Goal: Task Accomplishment & Management: Use online tool/utility

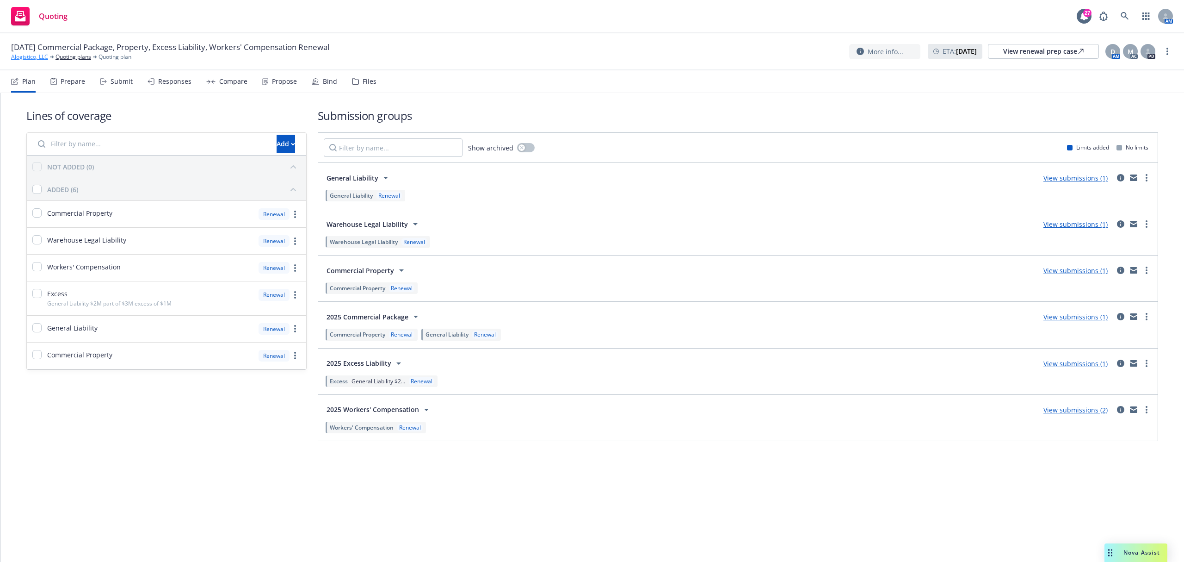
click at [41, 56] on link "Alogistico, LLC" at bounding box center [29, 57] width 37 height 8
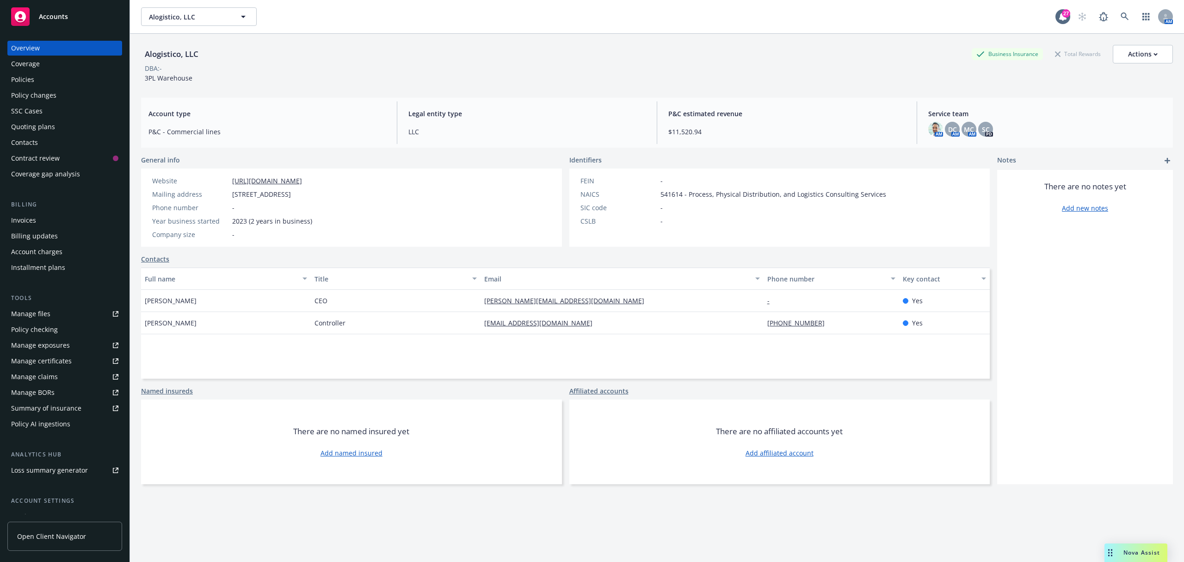
click at [13, 83] on div "Policies" at bounding box center [22, 79] width 23 height 15
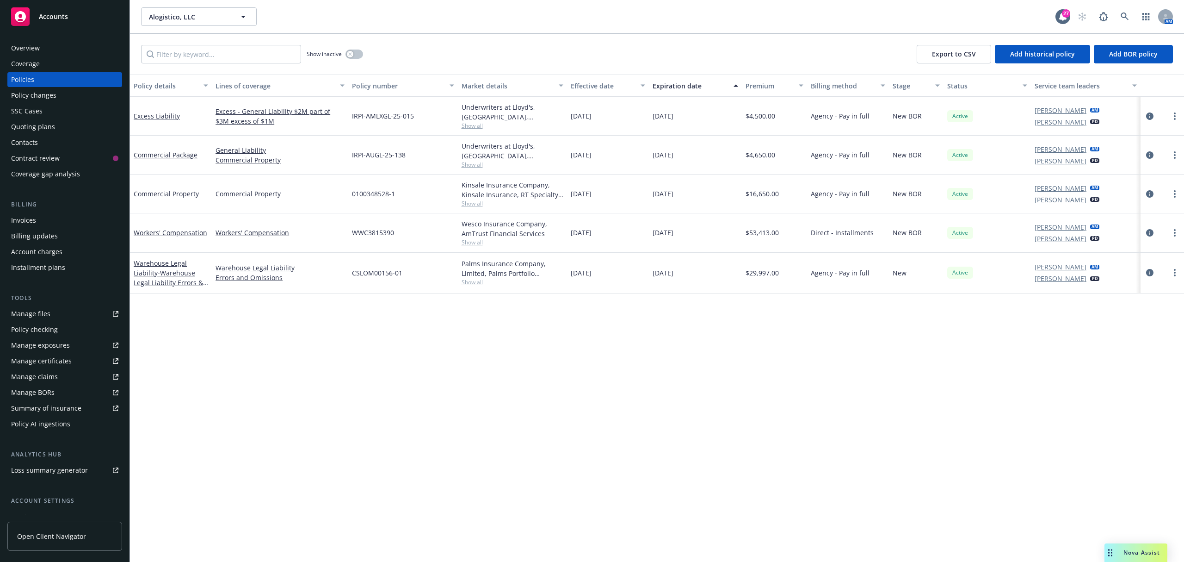
click at [382, 117] on span "IRPI-AMLXGL-25-015" at bounding box center [383, 116] width 62 height 10
click at [380, 117] on span "IRPI-AMLXGL-25-015" at bounding box center [383, 116] width 62 height 10
copy span "IRPI-AMLXGL-25-015"
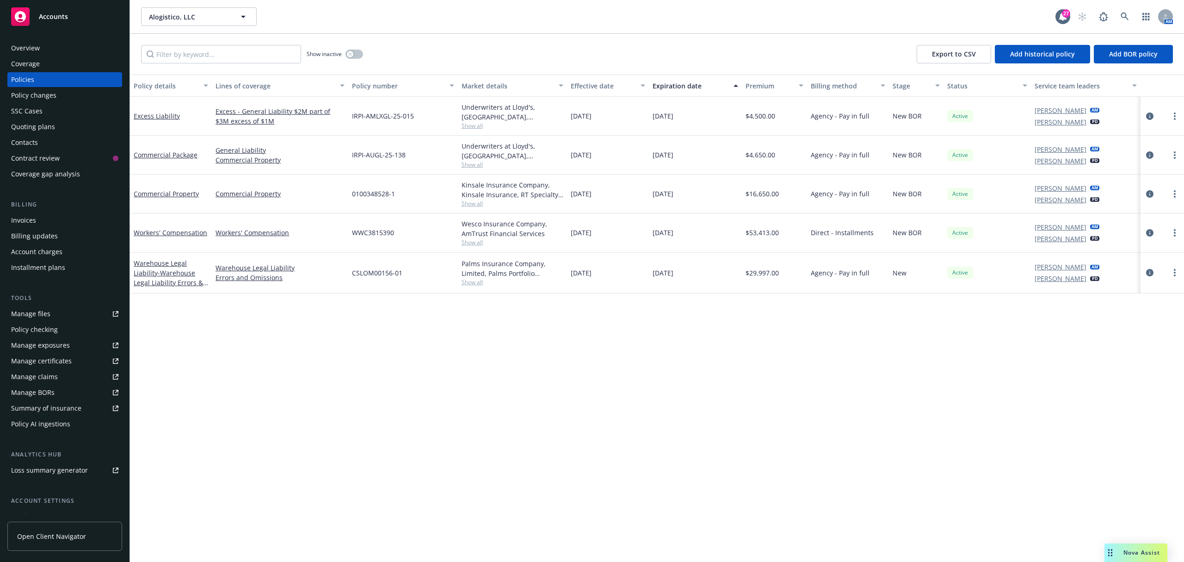
click at [361, 154] on span "IRPI-AUGL-25-138" at bounding box center [379, 155] width 54 height 10
copy span "IRPI-AUGL-25-138"
click at [387, 273] on span "CSLOM00156-01" at bounding box center [377, 273] width 50 height 10
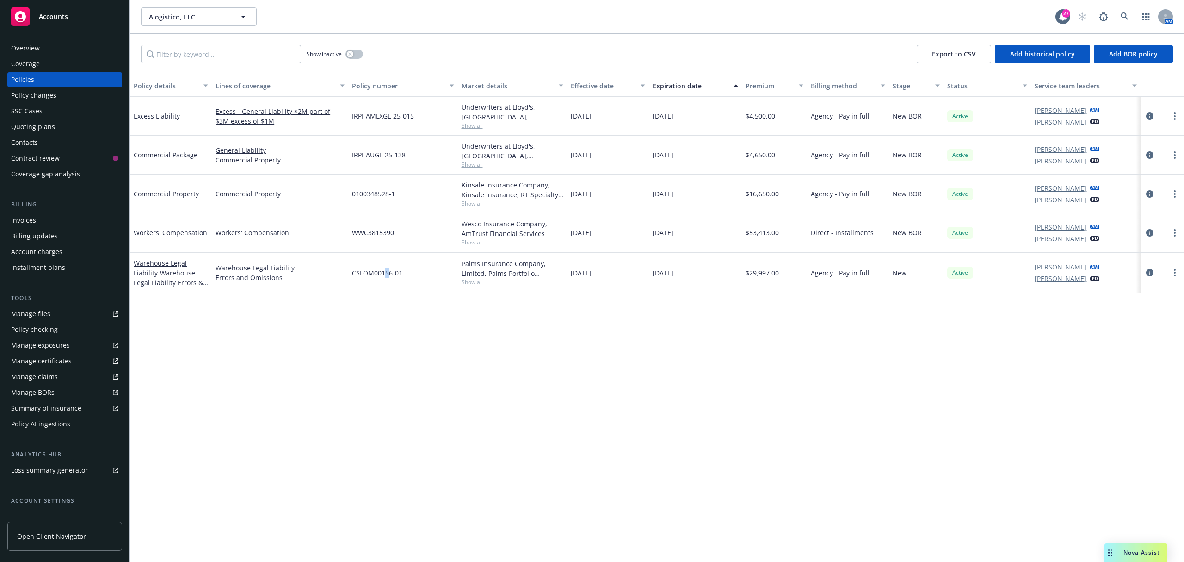
click at [387, 273] on span "CSLOM00156-01" at bounding box center [377, 273] width 50 height 10
click at [388, 273] on span "CSLOM00156-01" at bounding box center [377, 273] width 50 height 10
copy span "CSLOM00156-01"
click at [380, 194] on span "0100348528-1" at bounding box center [373, 194] width 43 height 10
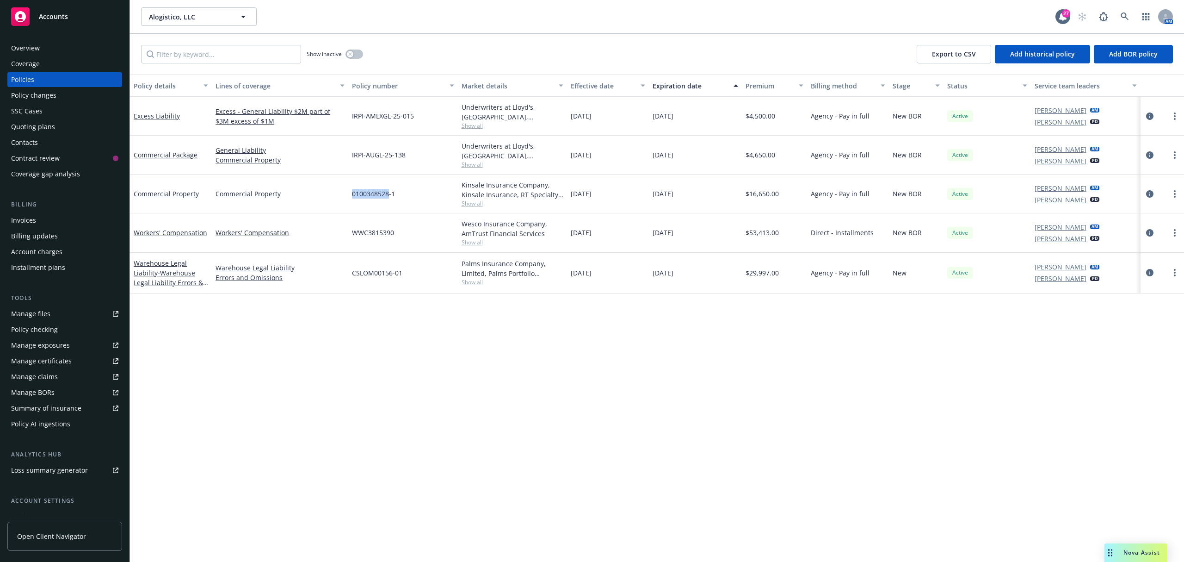
drag, startPoint x: 380, startPoint y: 194, endPoint x: 372, endPoint y: 194, distance: 7.4
click at [372, 194] on span "0100348528-1" at bounding box center [373, 194] width 43 height 10
drag, startPoint x: 372, startPoint y: 194, endPoint x: 414, endPoint y: 195, distance: 41.2
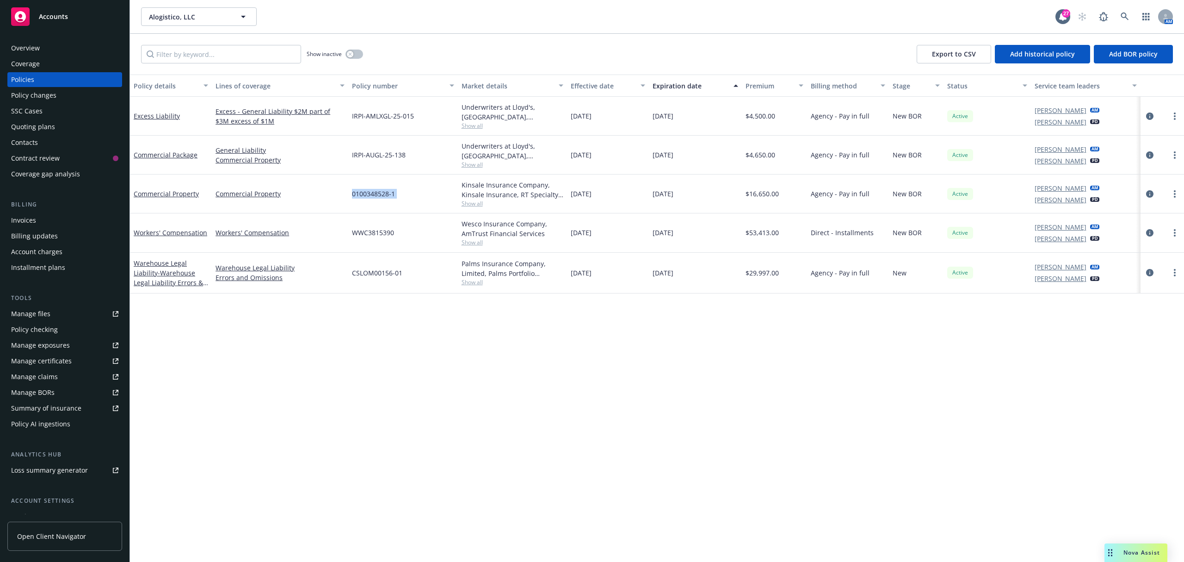
click at [414, 195] on div "0100348528-1" at bounding box center [402, 193] width 109 height 39
click at [369, 194] on span "0100348528-1" at bounding box center [373, 194] width 43 height 10
copy span "0100348528-1"
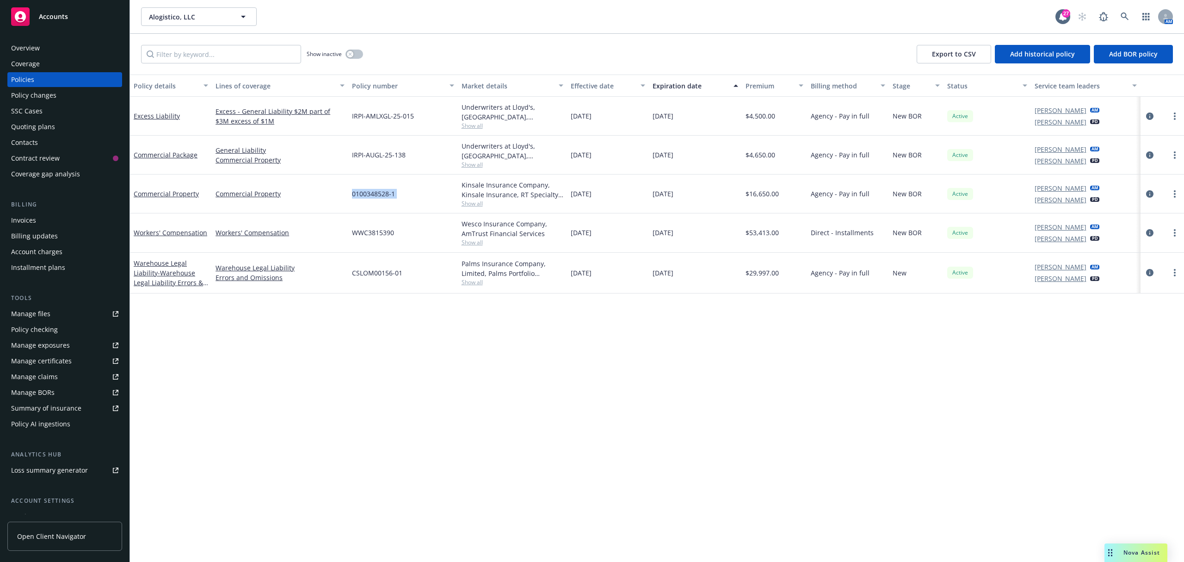
click at [15, 219] on div "Invoices" at bounding box center [23, 220] width 25 height 15
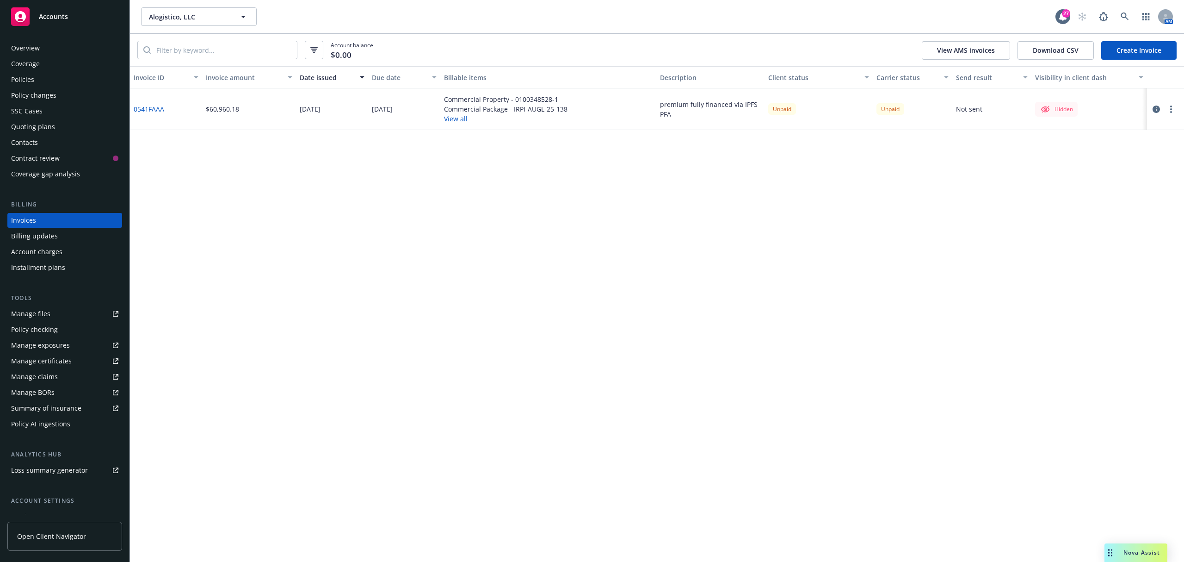
click at [146, 108] on link "0541FAAA" at bounding box center [149, 109] width 31 height 10
click at [43, 47] on div "Overview" at bounding box center [64, 48] width 107 height 15
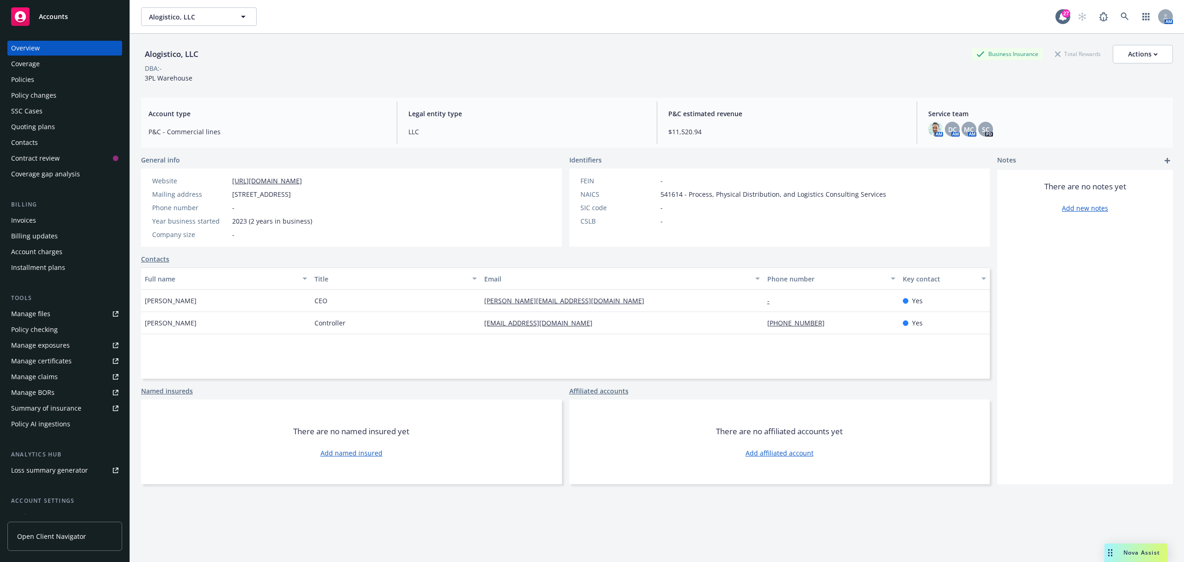
click at [49, 73] on div "Policies" at bounding box center [64, 79] width 107 height 15
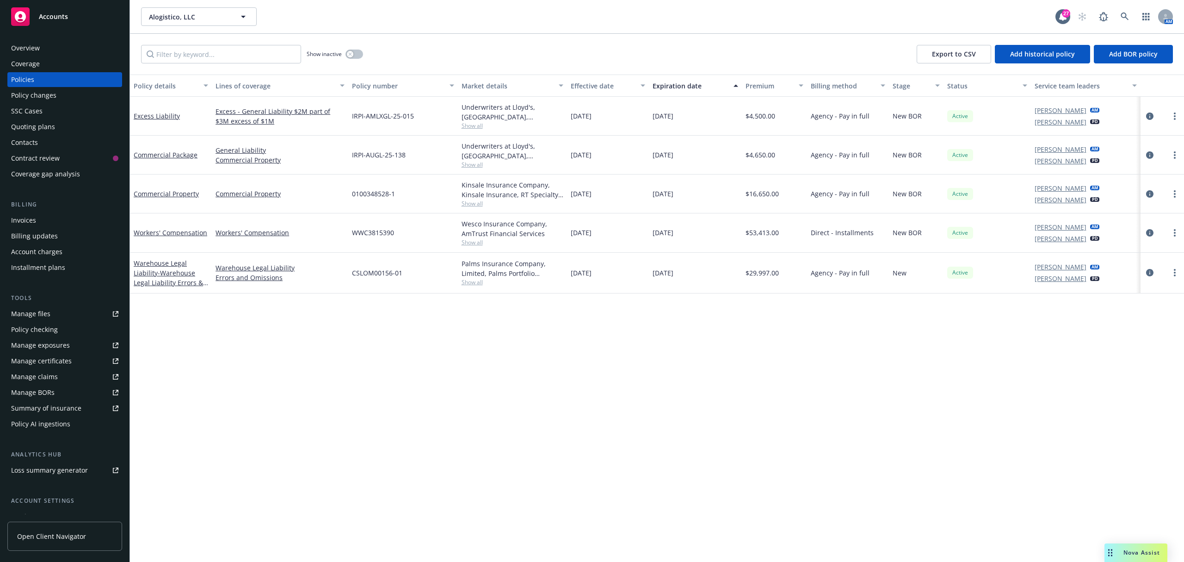
click at [34, 219] on div "Invoices" at bounding box center [23, 220] width 25 height 15
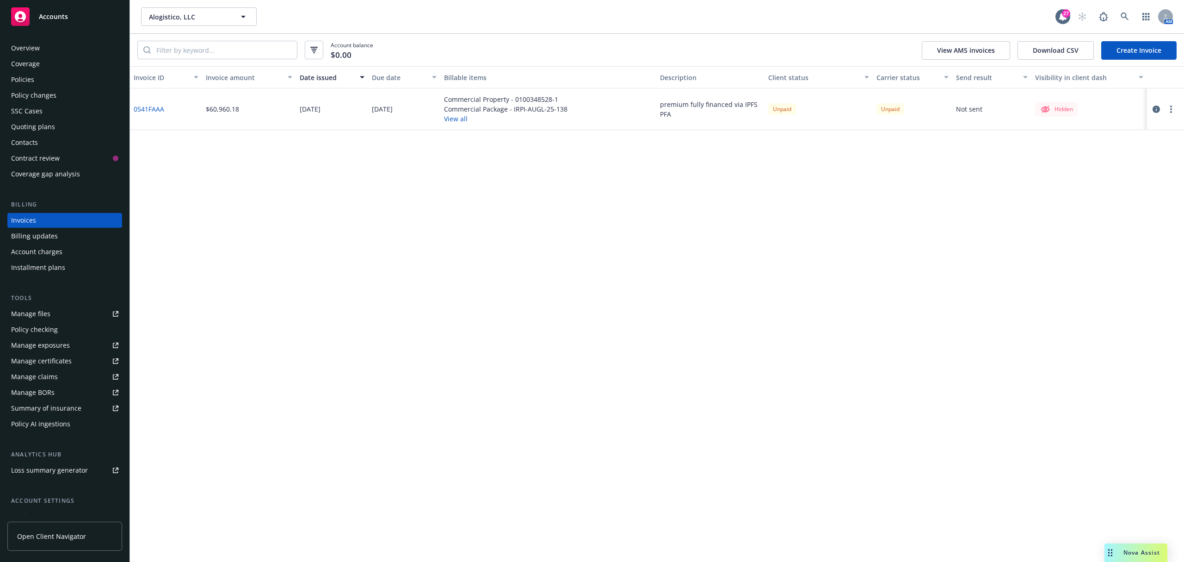
click at [152, 110] on link "0541FAAA" at bounding box center [149, 109] width 31 height 10
click at [1159, 108] on icon "button" at bounding box center [1156, 108] width 7 height 7
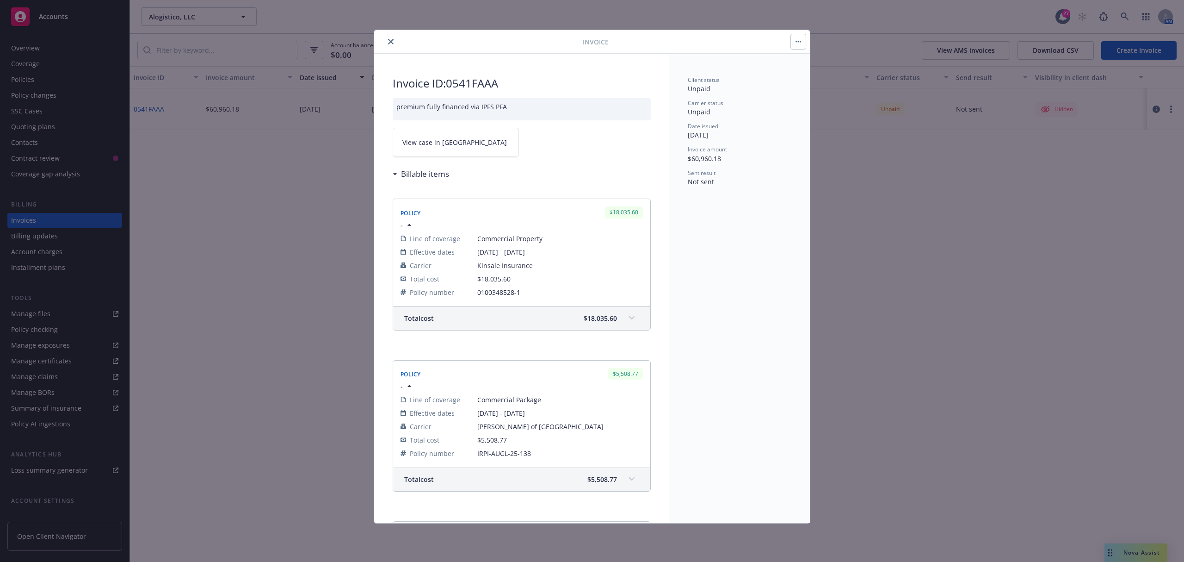
click at [450, 143] on span "View case in SSC" at bounding box center [455, 142] width 105 height 10
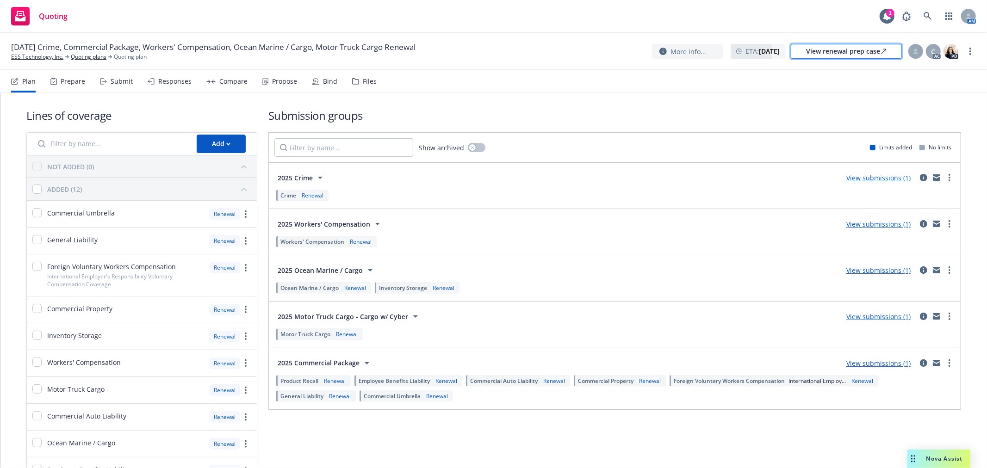
click at [867, 56] on div "View renewal prep case" at bounding box center [846, 51] width 81 height 14
click at [33, 56] on link "ESS Technology, Inc." at bounding box center [37, 57] width 52 height 8
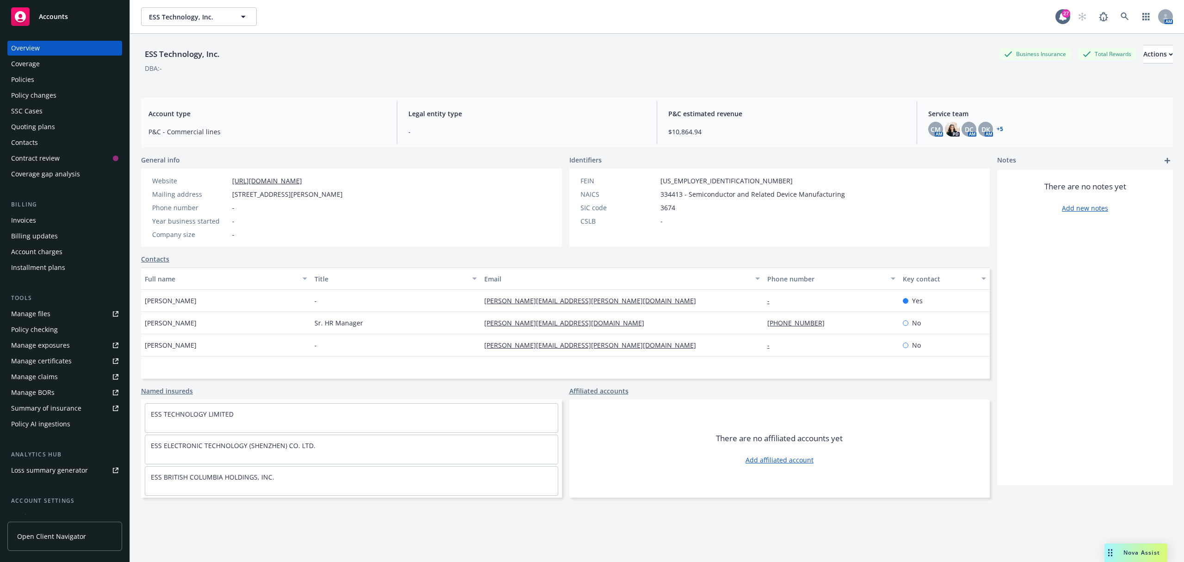
click at [52, 84] on div "Policies" at bounding box center [64, 79] width 107 height 15
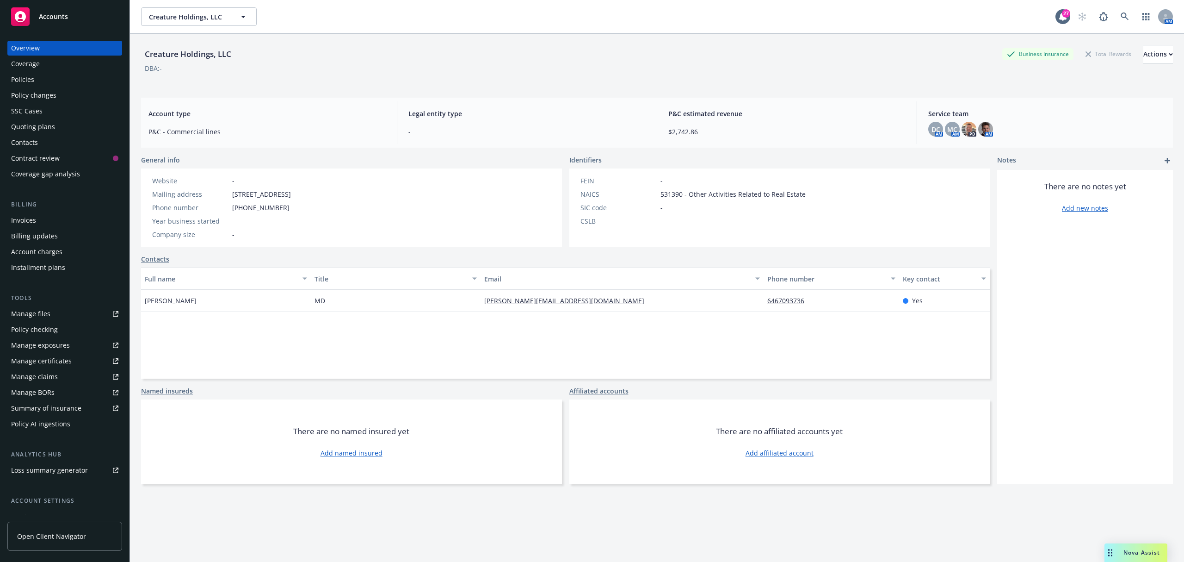
click at [35, 81] on div "Policies" at bounding box center [64, 79] width 107 height 15
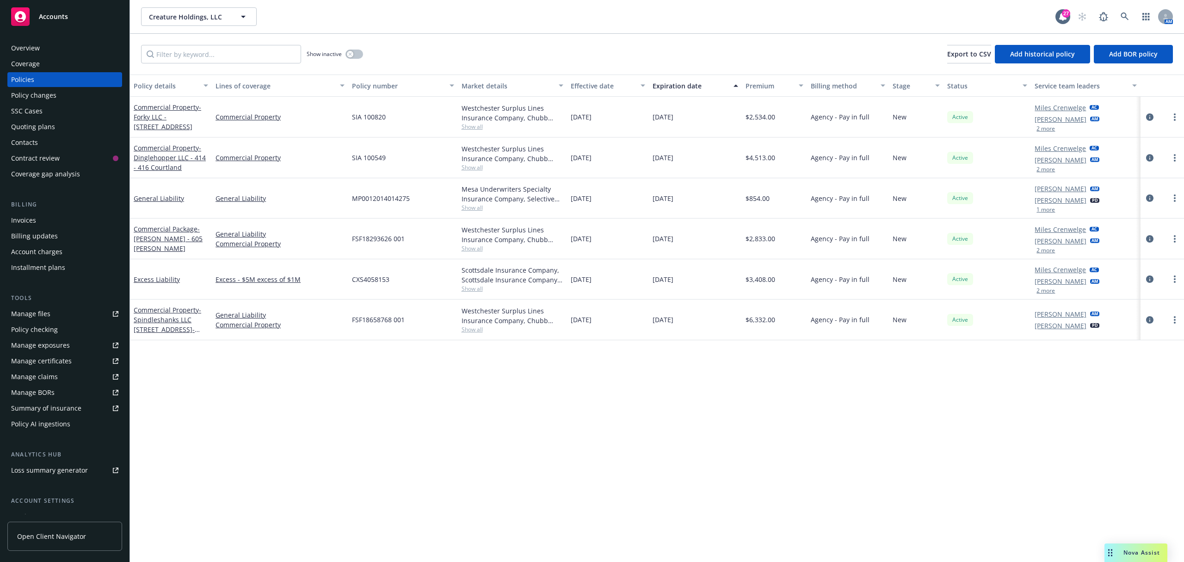
click at [45, 219] on div "Invoices" at bounding box center [64, 220] width 107 height 15
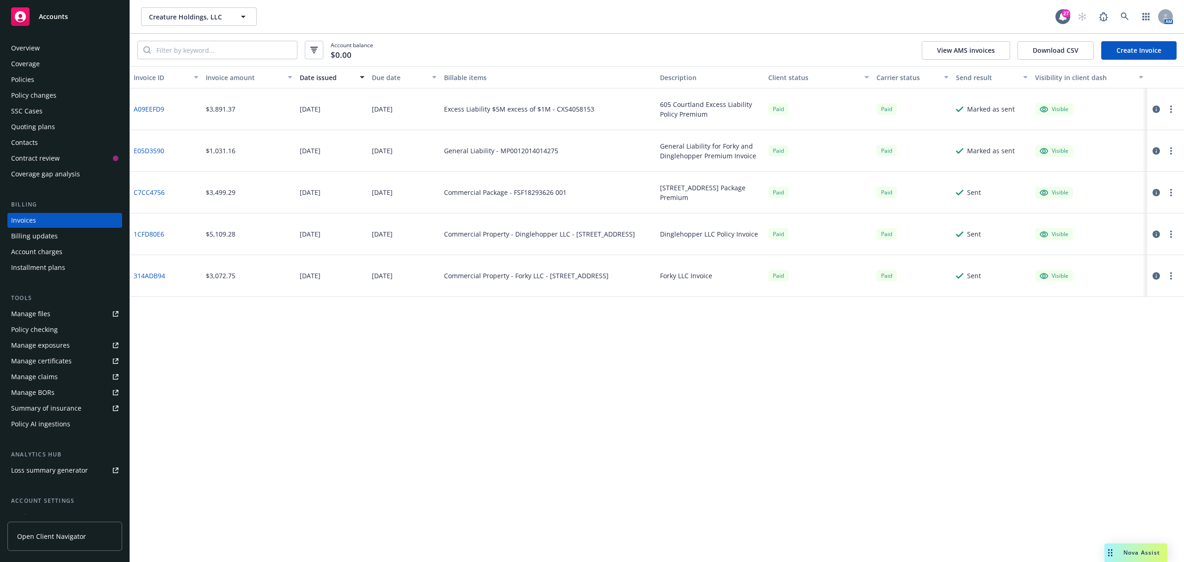
click at [30, 79] on div "Policies" at bounding box center [22, 79] width 23 height 15
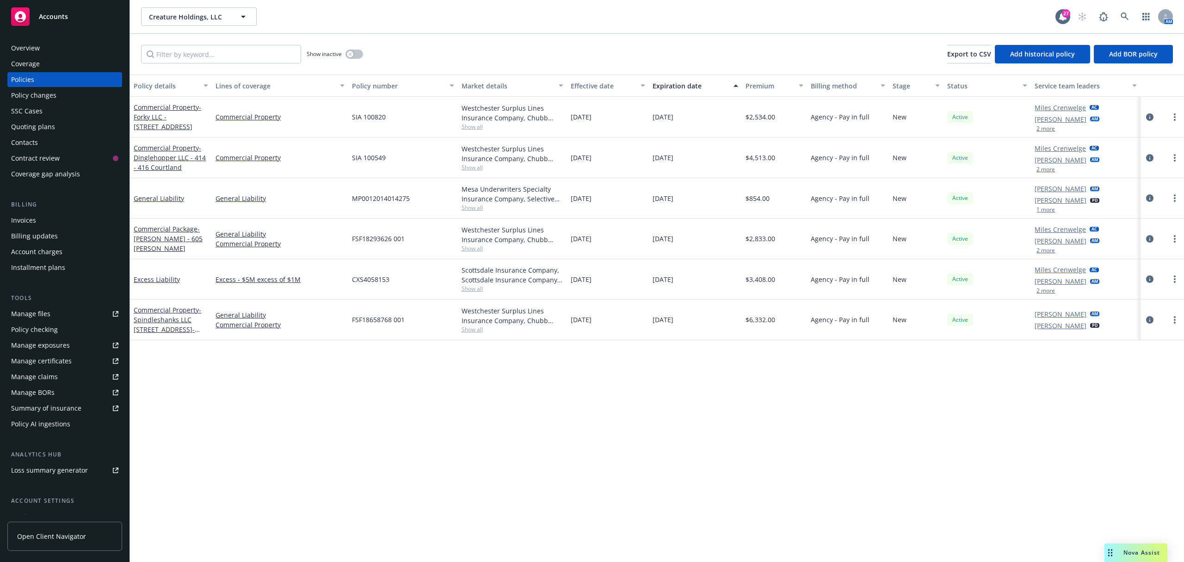
click at [167, 243] on div "Commercial Package - Andrew Wasserman - 605 Courtland" at bounding box center [171, 238] width 74 height 29
click at [167, 237] on span "- Andrew Wasserman - 605 Courtland" at bounding box center [168, 238] width 69 height 28
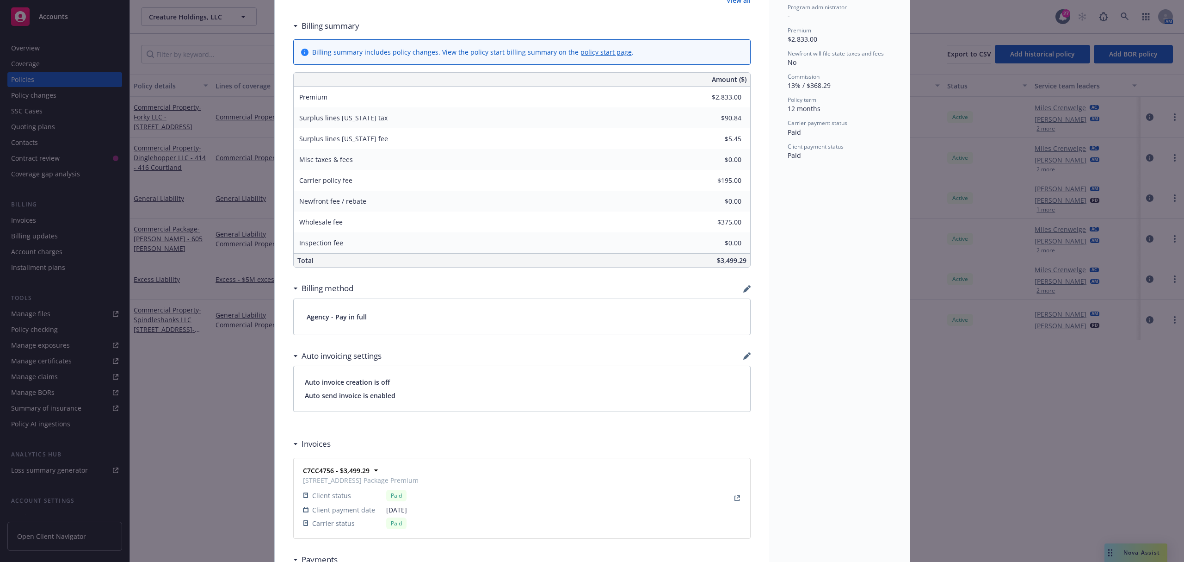
scroll to position [555, 0]
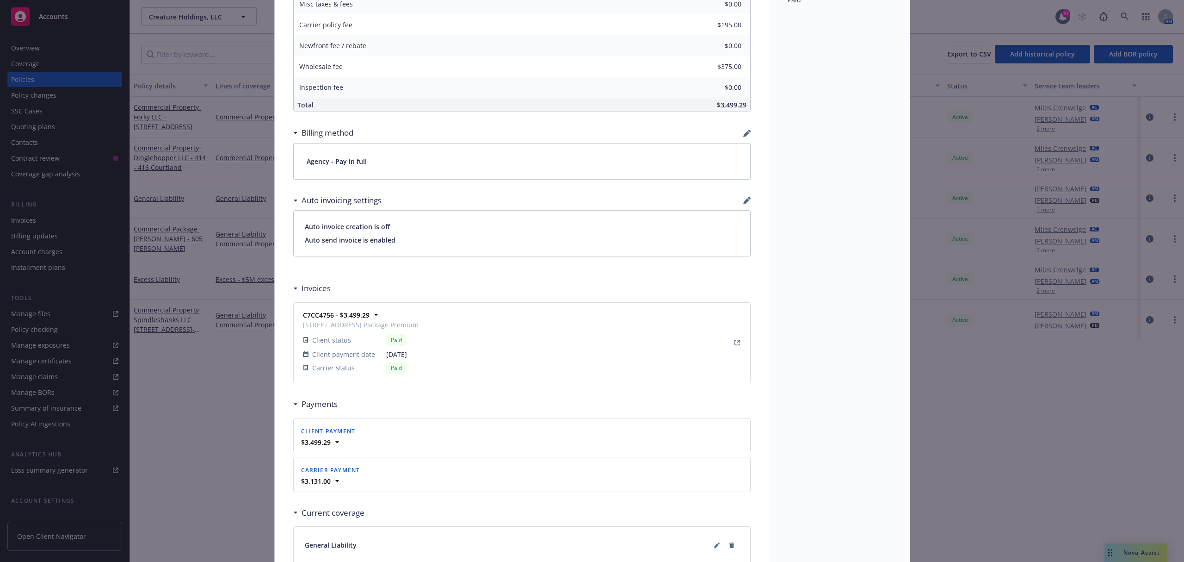
click at [167, 415] on div "Policy Commercial Package - Andrew Wasserman - 605 Courtland 06/13/2025 - Venka…" at bounding box center [592, 281] width 1184 height 562
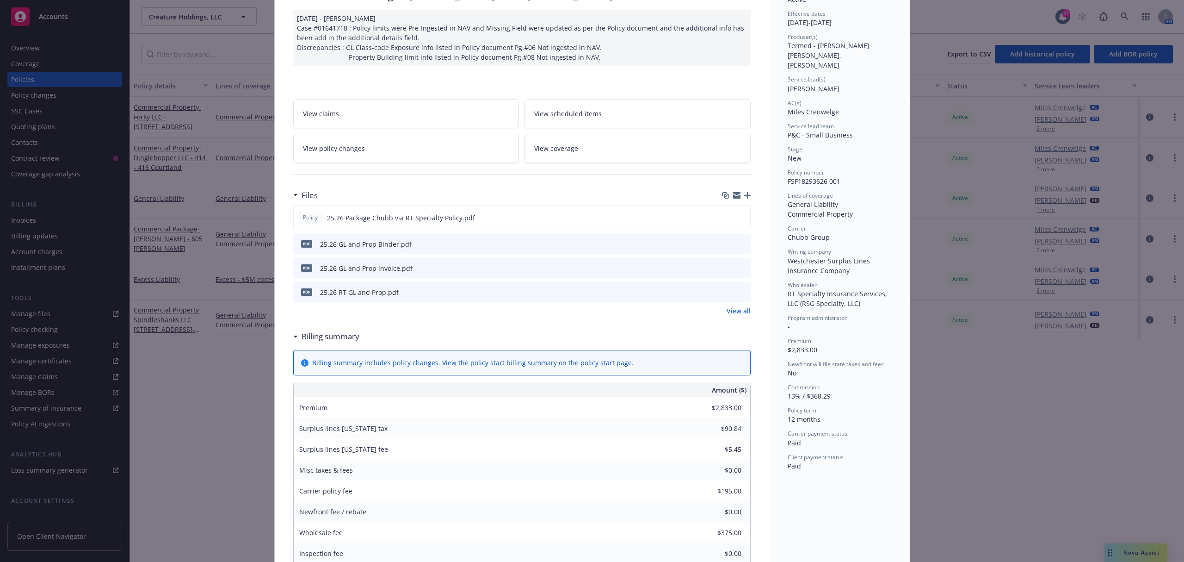
scroll to position [0, 0]
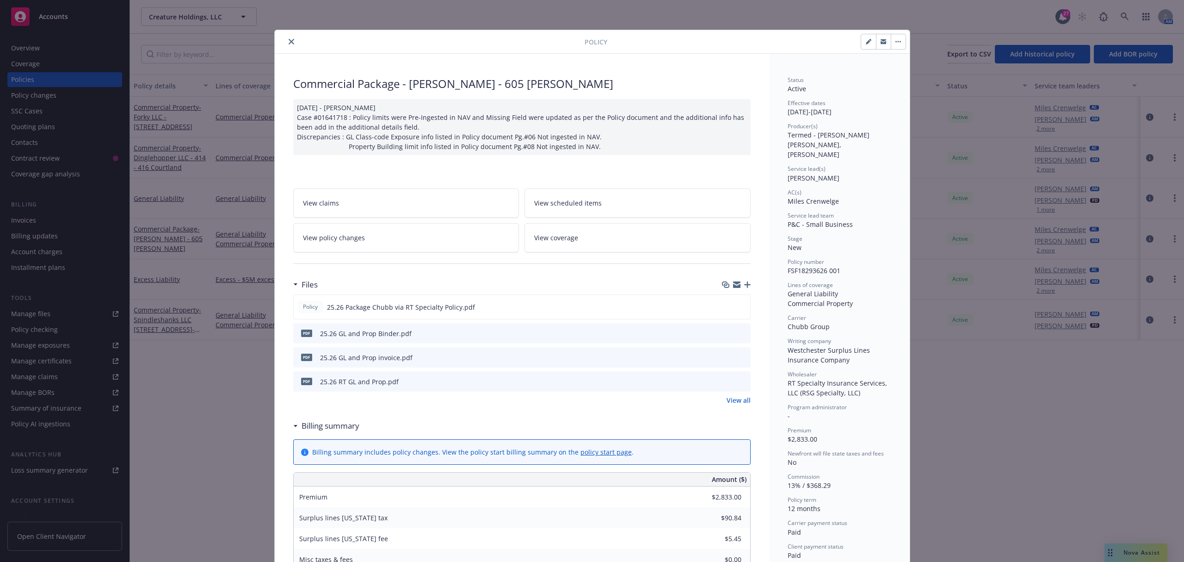
click at [289, 39] on icon "close" at bounding box center [292, 42] width 6 height 6
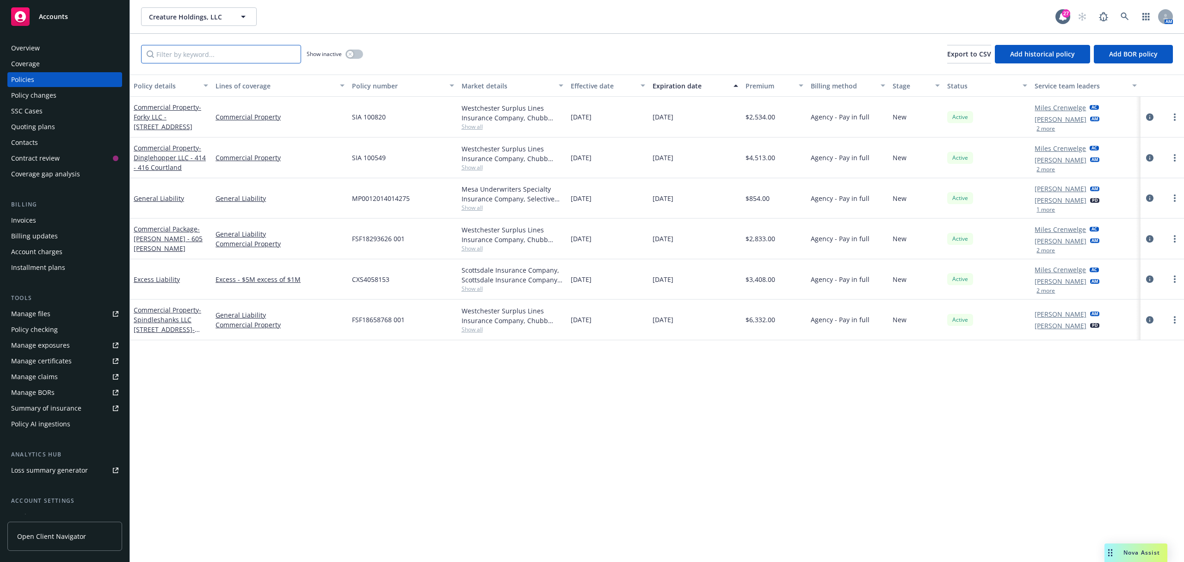
paste input "32451440"
type input "32451440"
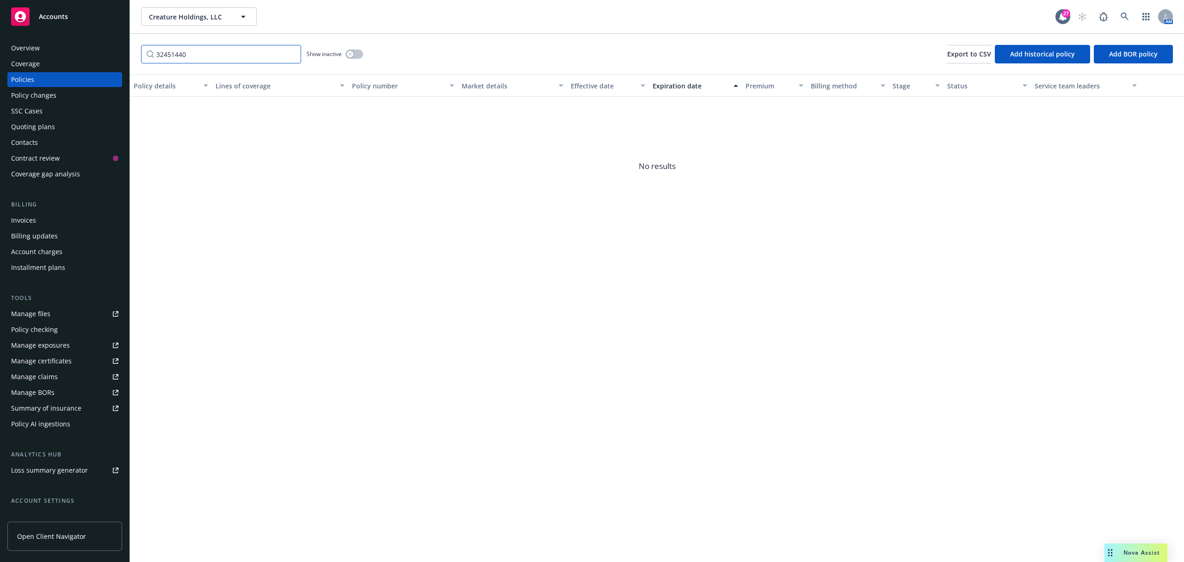
drag, startPoint x: 222, startPoint y: 56, endPoint x: 41, endPoint y: 56, distance: 181.4
click at [41, 56] on div "Accounts Overview Coverage Policies Policy changes SSC Cases Quoting plans Cont…" at bounding box center [592, 281] width 1184 height 562
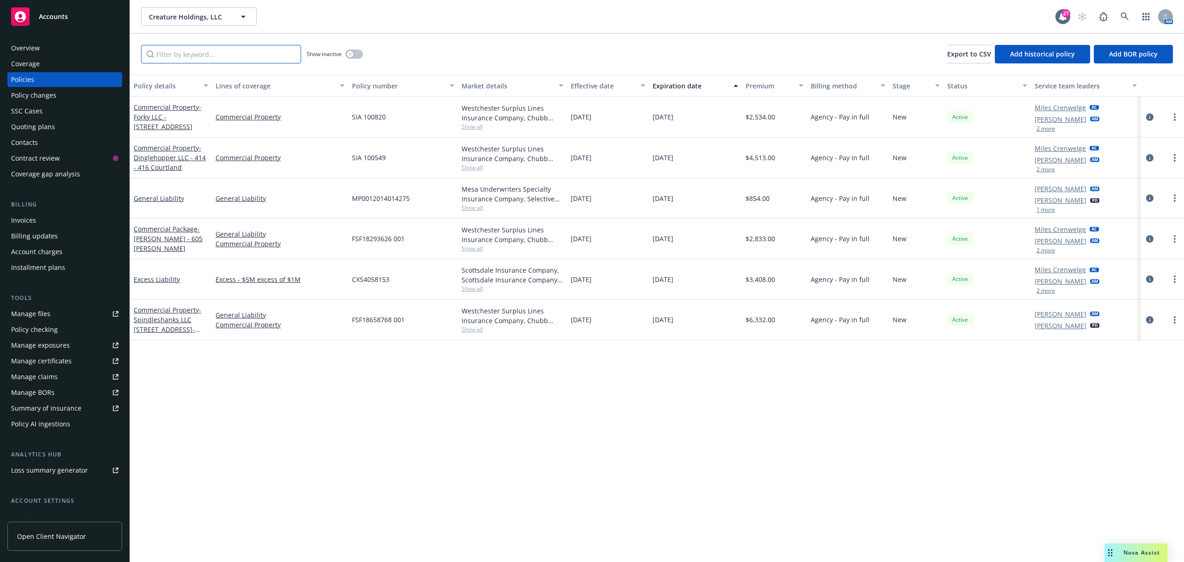
click at [229, 50] on input "Filter by keyword..." at bounding box center [221, 54] width 160 height 19
paste input "FSF18658768"
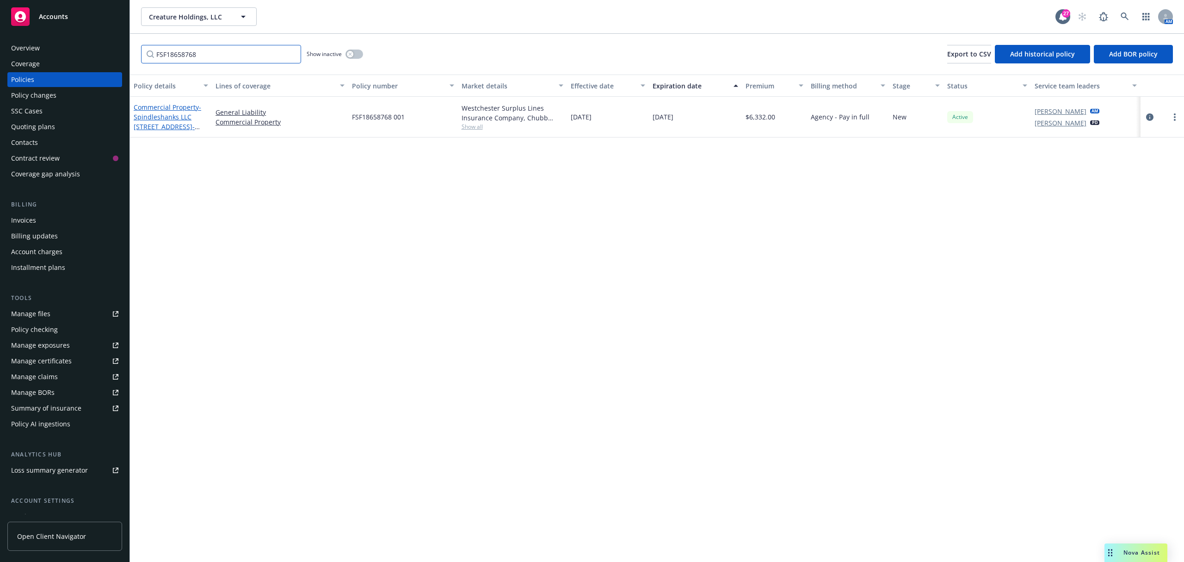
type input "FSF18658768"
click at [176, 109] on link "Commercial Property - Spindleshanks LLC 414 Cortland Avenue, San Francisco-Spin…" at bounding box center [168, 122] width 68 height 38
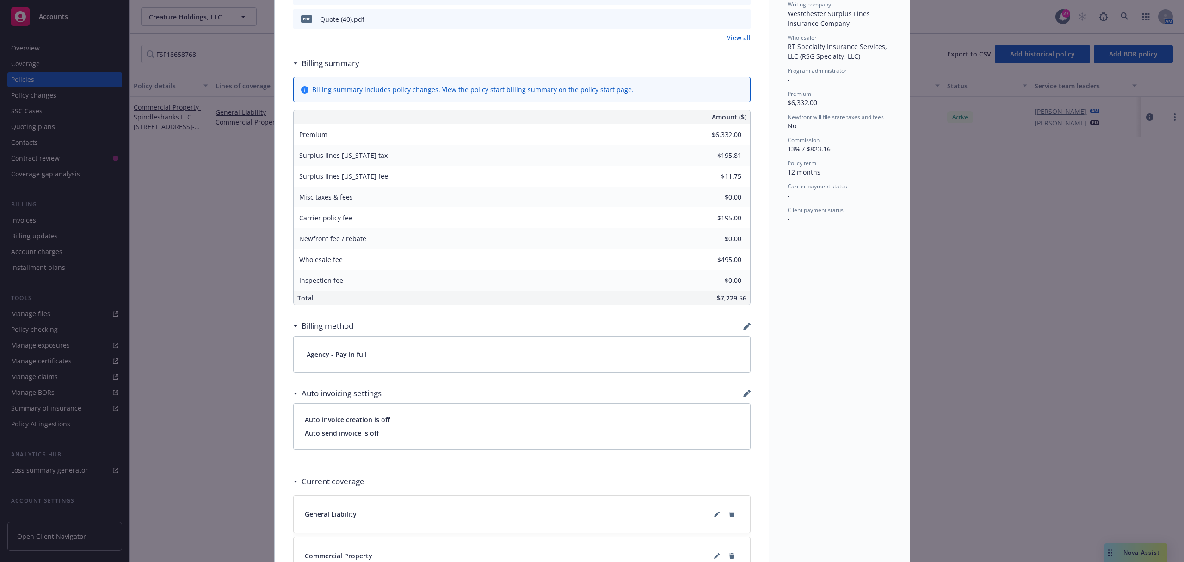
scroll to position [165, 0]
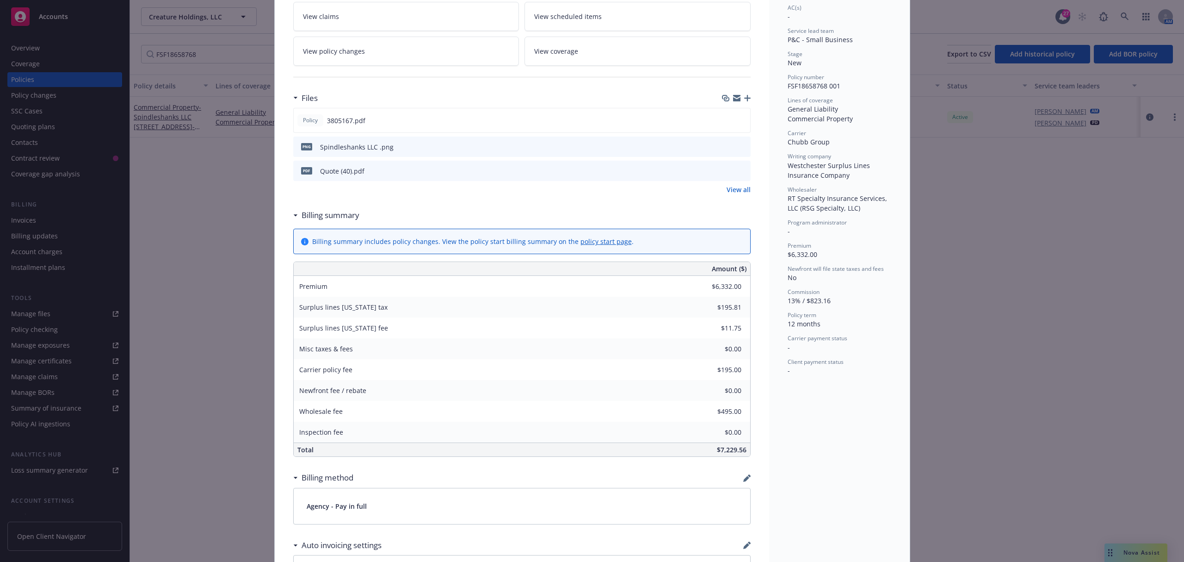
click at [731, 194] on link "View all" at bounding box center [739, 190] width 24 height 10
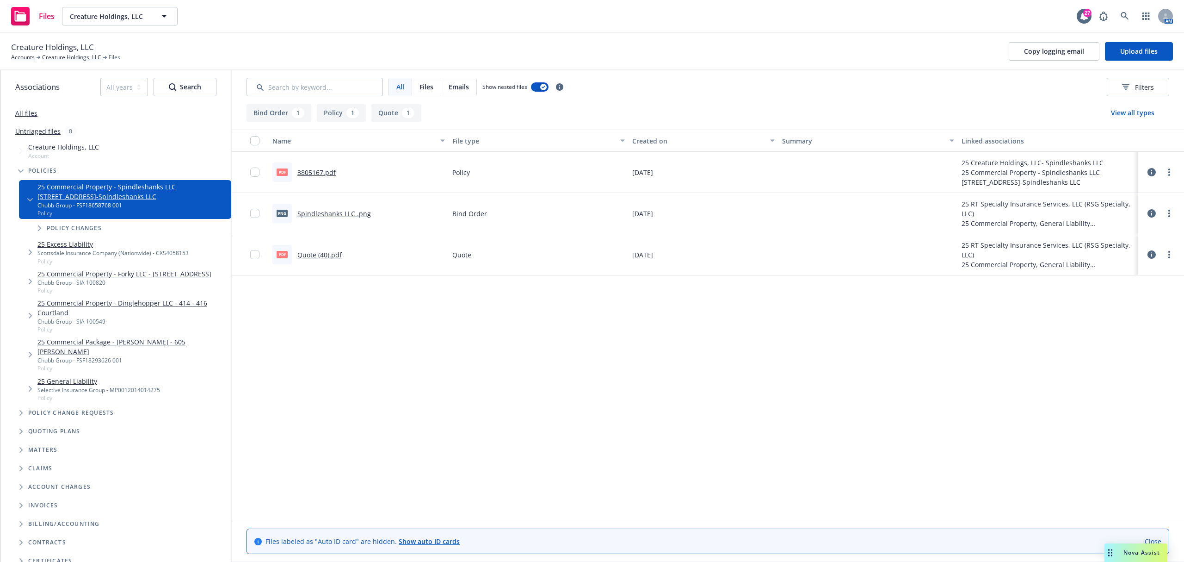
click at [318, 175] on link "3805167.pdf" at bounding box center [316, 172] width 38 height 9
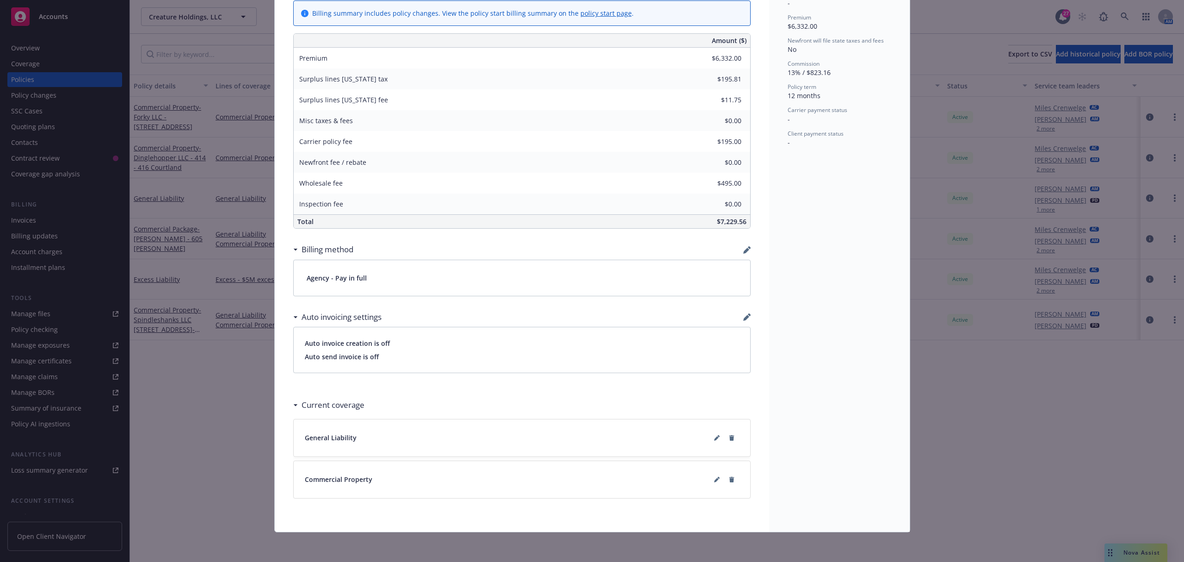
scroll to position [412, 0]
drag, startPoint x: 257, startPoint y: 371, endPoint x: 246, endPoint y: 364, distance: 13.1
click at [256, 371] on div "Policy Commercial Property - Spindleshanks LLC 414 Cortland Avenue, San Francis…" at bounding box center [592, 281] width 1184 height 562
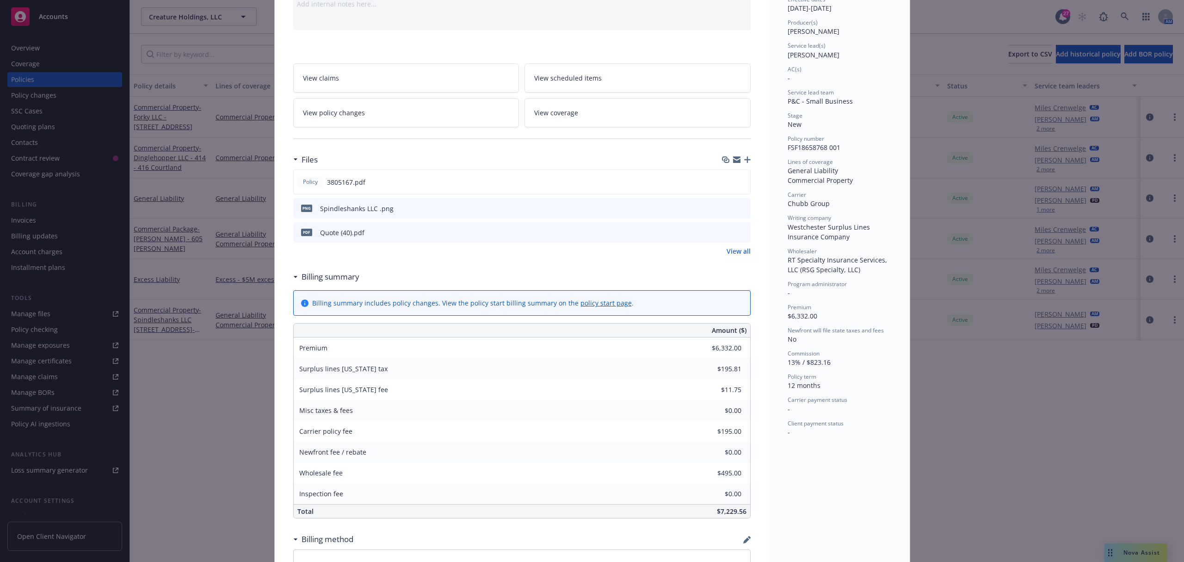
scroll to position [0, 0]
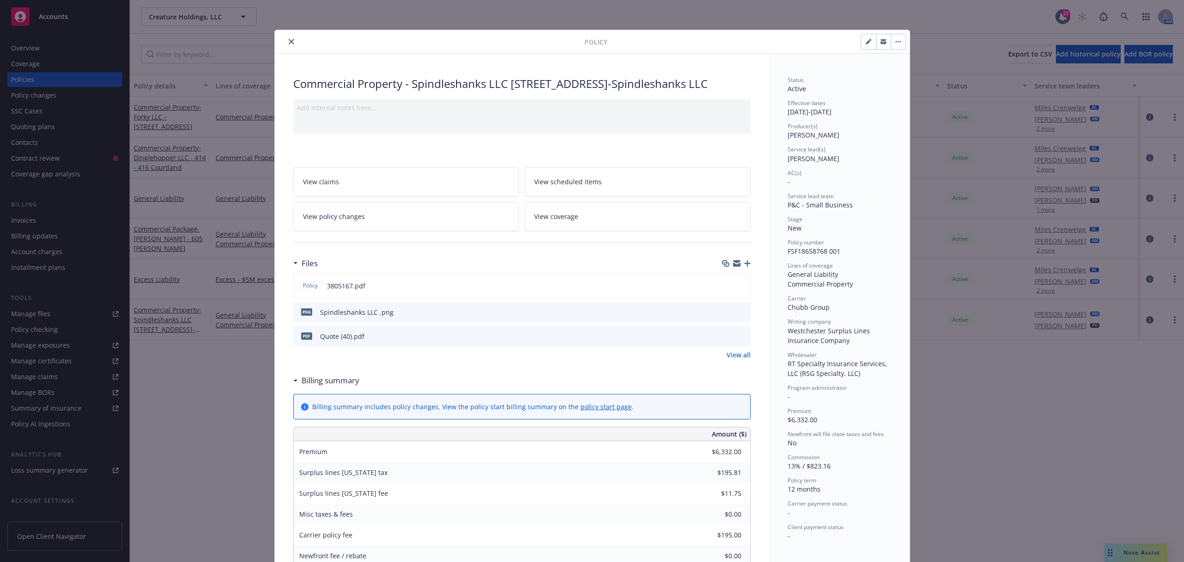
click at [289, 43] on icon "close" at bounding box center [292, 42] width 6 height 6
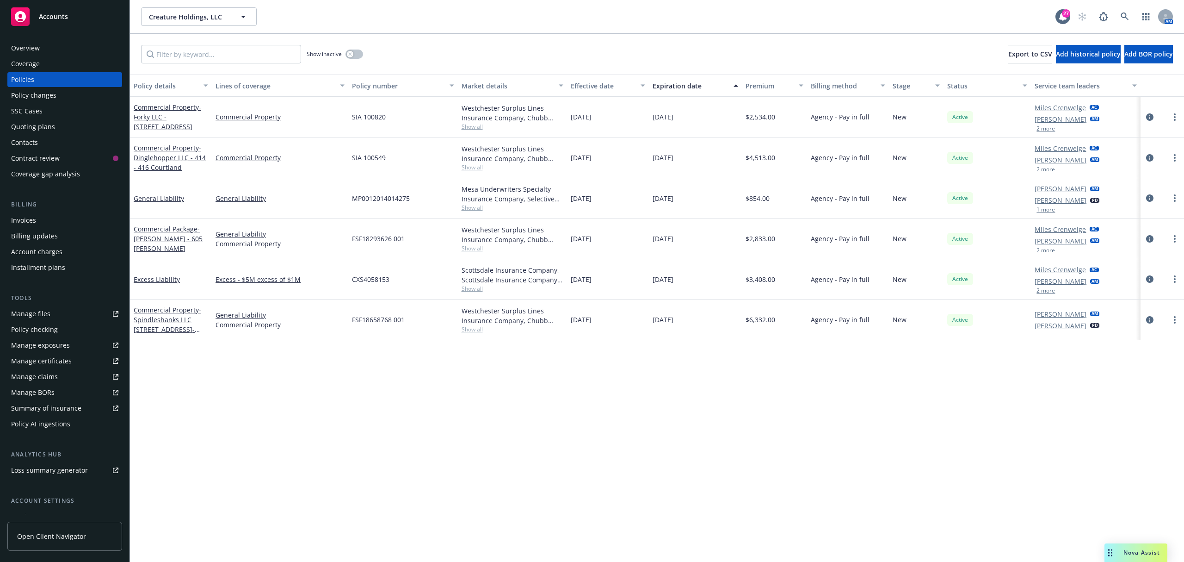
click at [33, 222] on div "Invoices" at bounding box center [23, 220] width 25 height 15
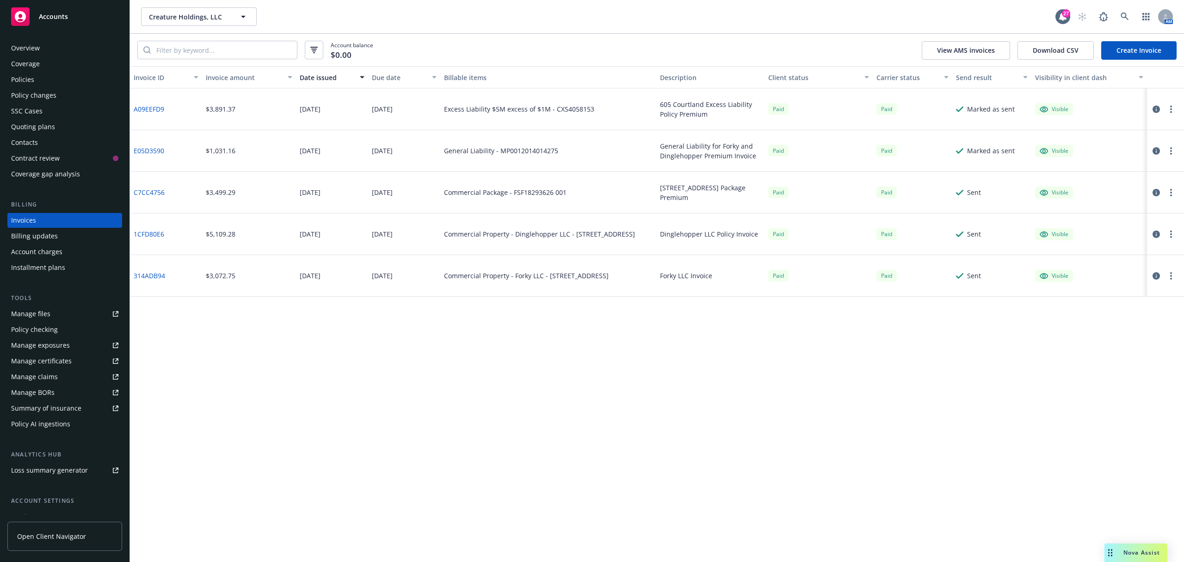
click at [1149, 49] on link "Create Invoice" at bounding box center [1139, 50] width 75 height 19
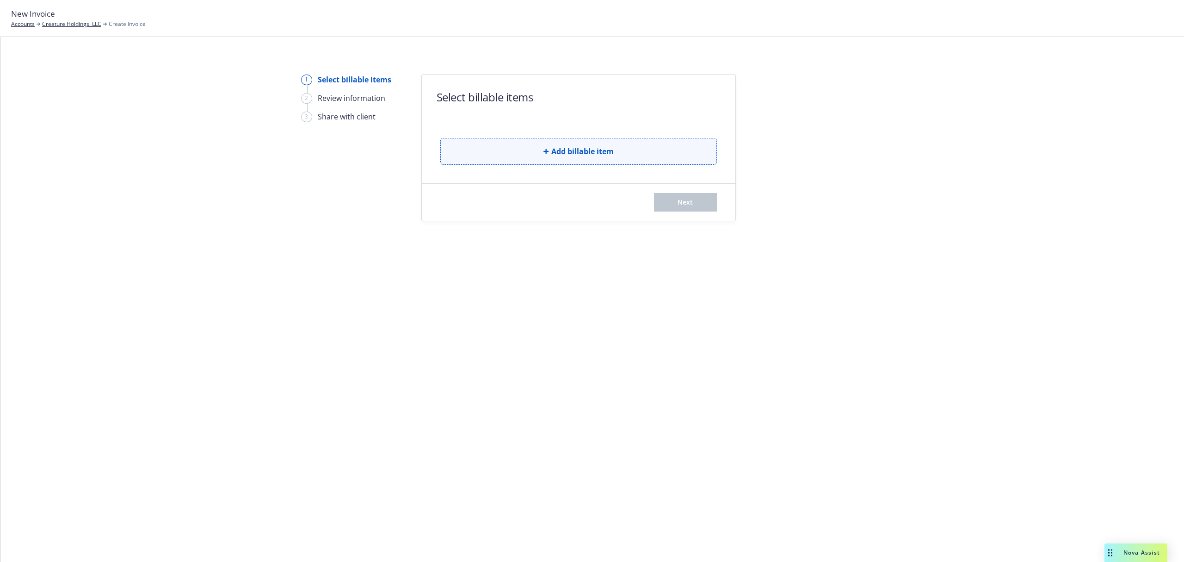
click at [550, 154] on button "Add billable item" at bounding box center [578, 151] width 277 height 27
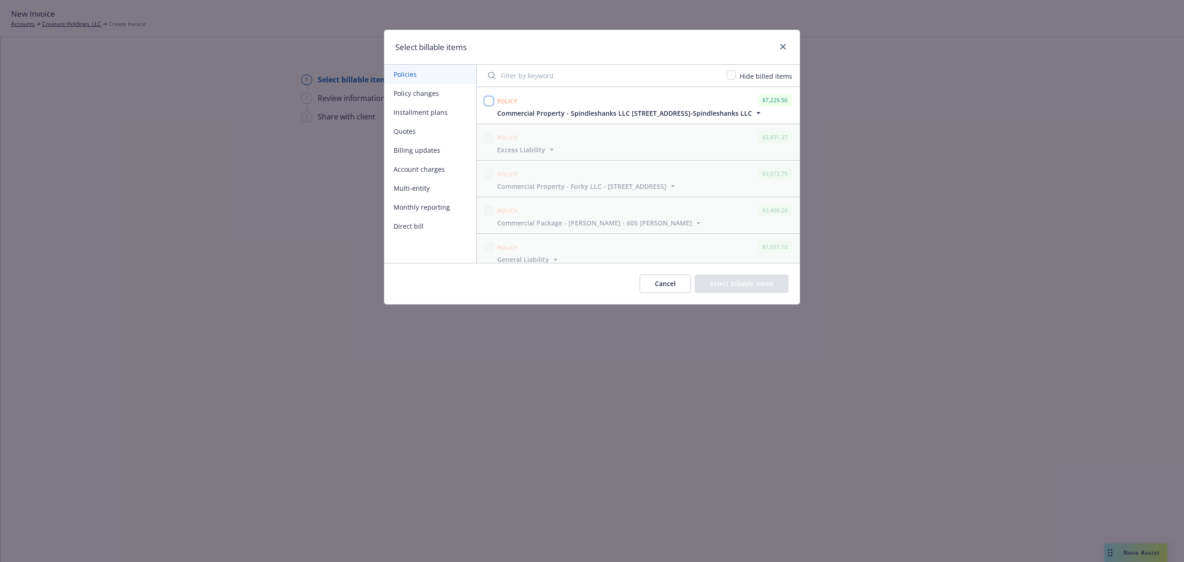
click at [489, 102] on input "checkbox" at bounding box center [488, 100] width 9 height 9
checkbox input "true"
click at [768, 282] on button "Select billable items" at bounding box center [742, 283] width 94 height 19
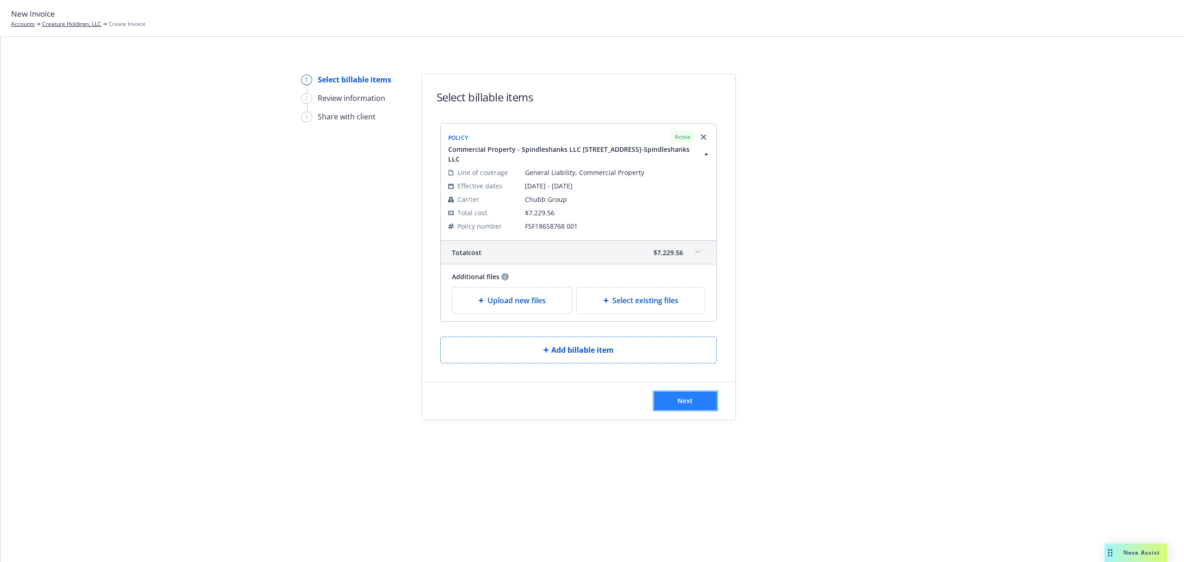
click at [678, 402] on span "Next" at bounding box center [685, 400] width 15 height 9
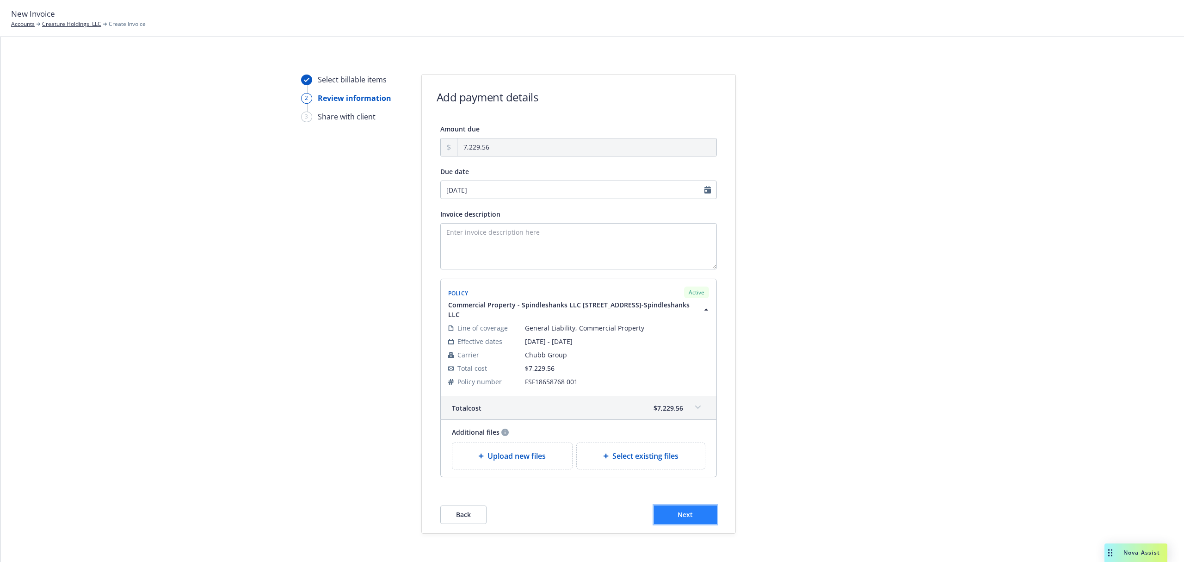
click at [683, 514] on span "Next" at bounding box center [685, 514] width 15 height 9
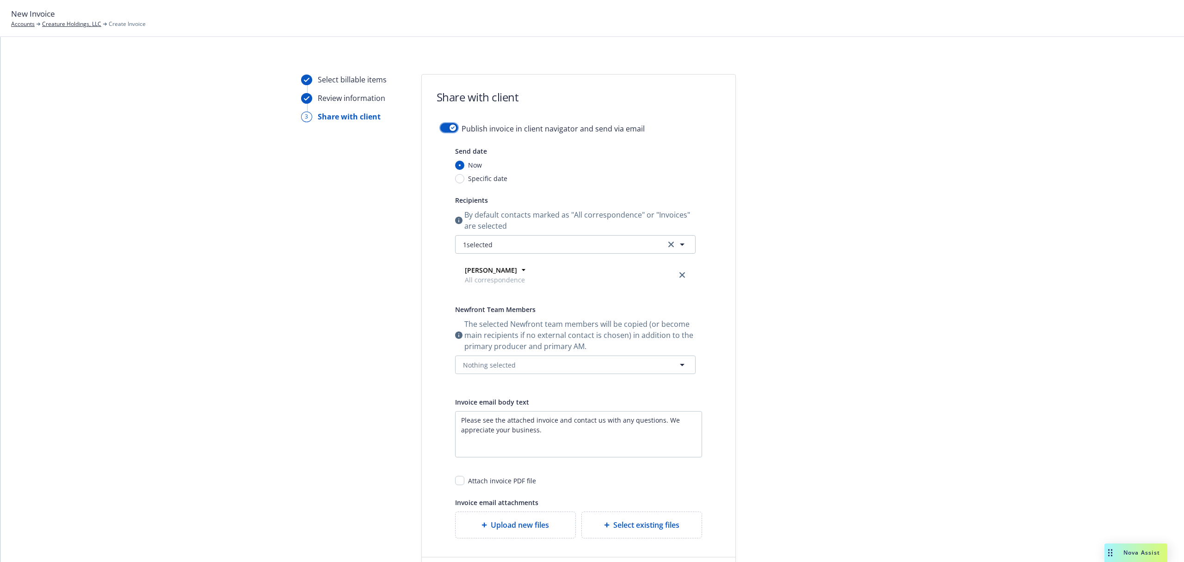
drag, startPoint x: 445, startPoint y: 126, endPoint x: 445, endPoint y: 137, distance: 11.6
click at [445, 178] on div "Publish invoice in client navigator and send via email Send date Now Specific d…" at bounding box center [579, 330] width 314 height 415
click at [450, 126] on div "button" at bounding box center [453, 127] width 6 height 6
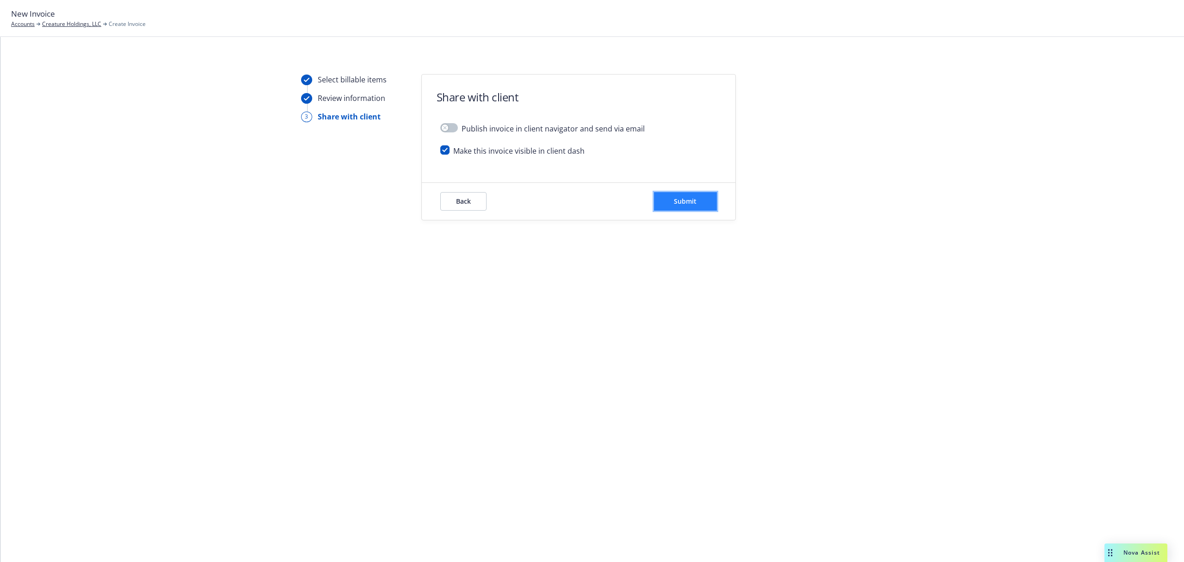
click at [696, 205] on span "Submit" at bounding box center [685, 201] width 23 height 9
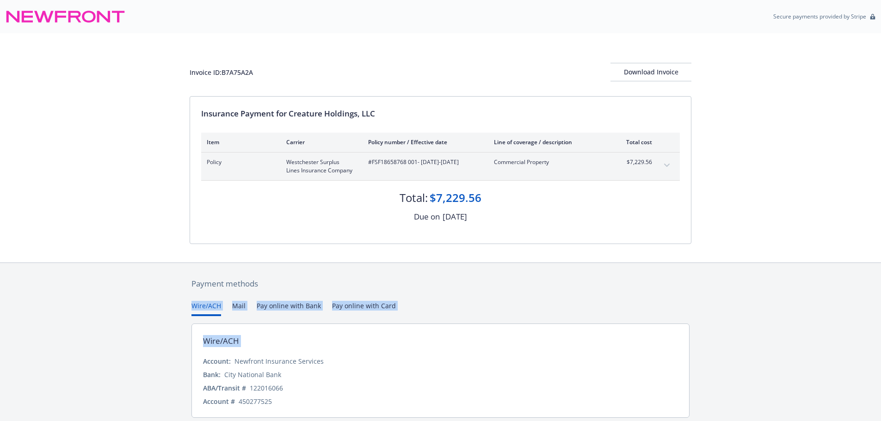
click at [155, 292] on div "Payment methods Wire/ACH Mail Pay online with Bank Pay online with Card Wire/AC…" at bounding box center [440, 359] width 881 height 192
drag, startPoint x: 4, startPoint y: 213, endPoint x: 29, endPoint y: 213, distance: 25.4
click at [4, 213] on div "Invoice ID: B7A75A2A Download Invoice Insurance Payment for Creature Holdings, …" at bounding box center [440, 147] width 881 height 229
drag, startPoint x: 416, startPoint y: 162, endPoint x: 373, endPoint y: 162, distance: 43.5
click at [372, 162] on span "#FSF18658768 001 - [DATE]-[DATE]" at bounding box center [423, 162] width 111 height 8
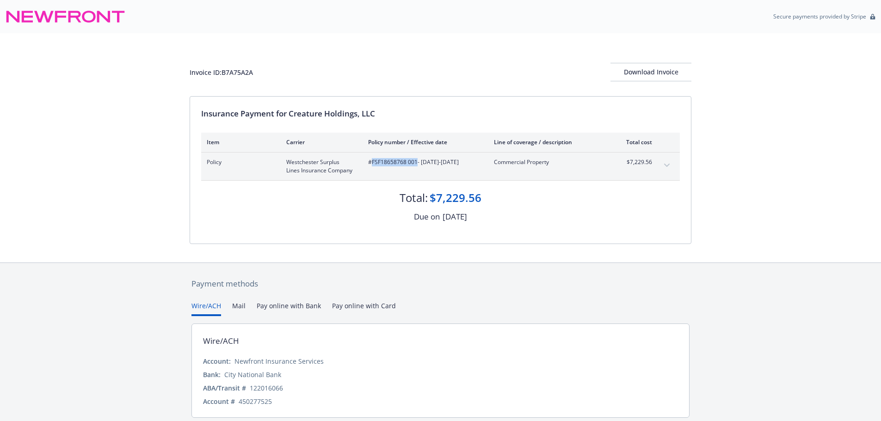
copy span "FSF18658768 001"
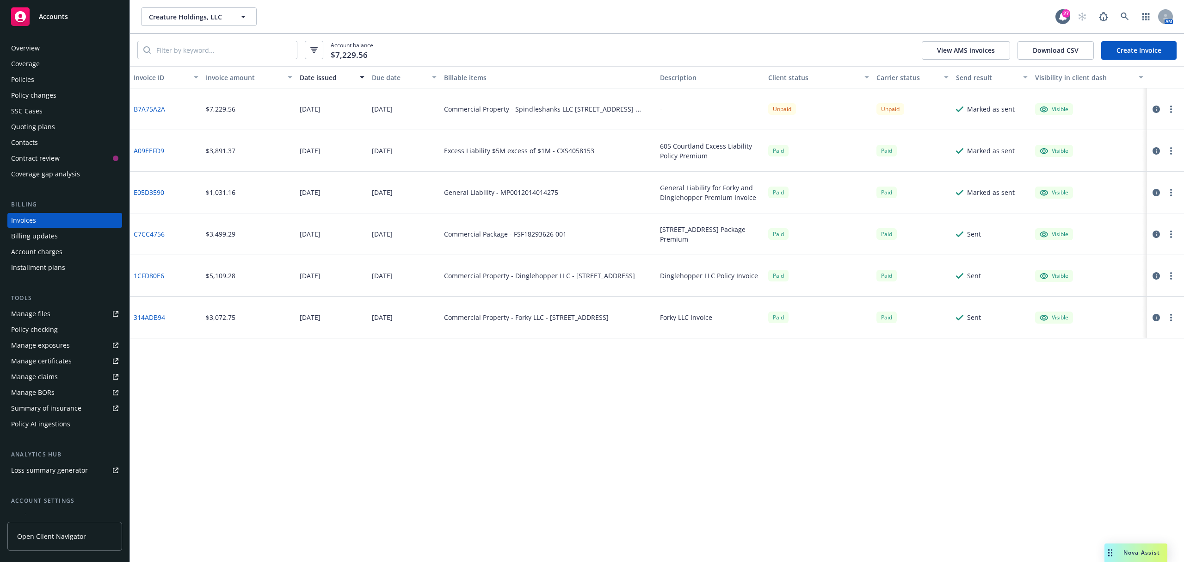
click at [24, 49] on div "Overview" at bounding box center [25, 48] width 29 height 15
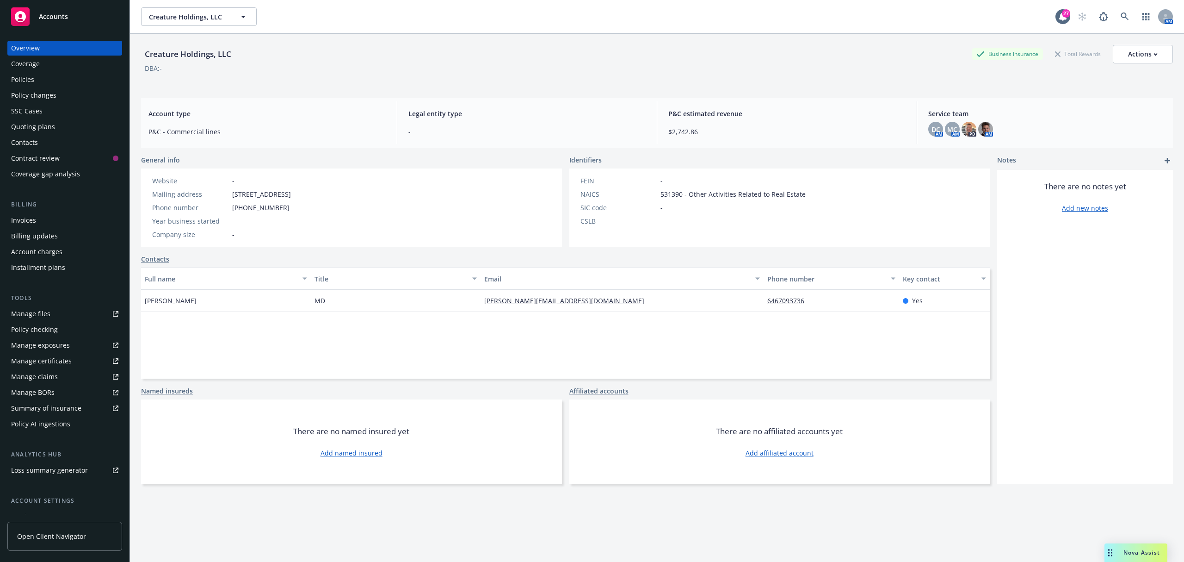
click at [17, 75] on div "Policies" at bounding box center [22, 79] width 23 height 15
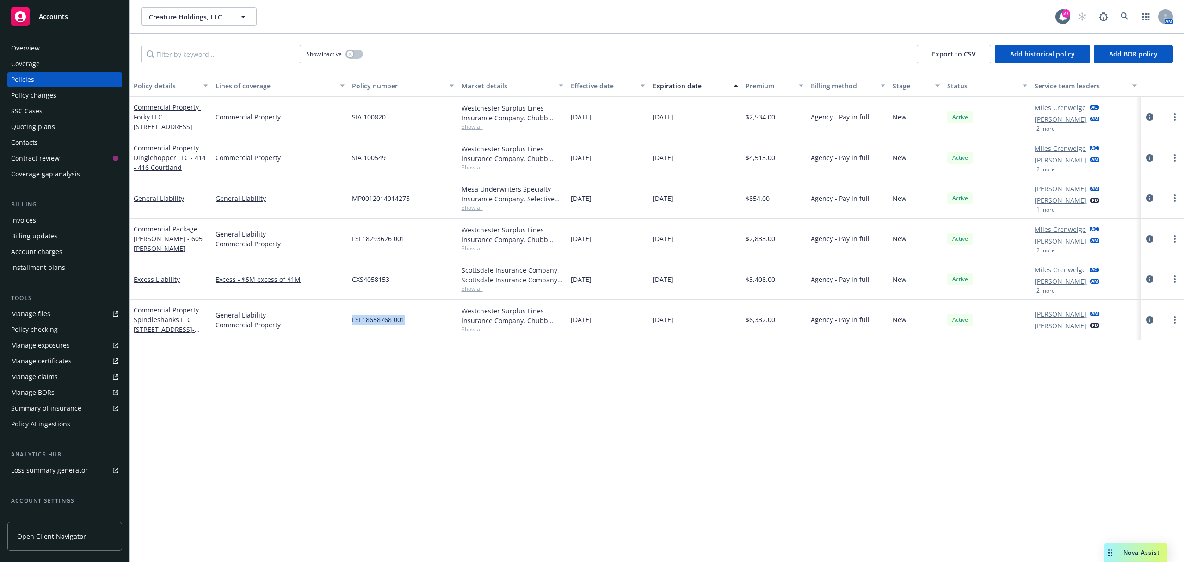
drag, startPoint x: 409, startPoint y: 320, endPoint x: 359, endPoint y: 320, distance: 50.0
click at [350, 321] on div "FSF18658768 001" at bounding box center [402, 319] width 109 height 41
drag, startPoint x: 359, startPoint y: 320, endPoint x: 366, endPoint y: 318, distance: 6.3
copy span "FSF18658768 001"
click at [167, 325] on span "- Spindleshanks LLC 414 Cortland Avenue, San Francisco-Spindleshanks LLC" at bounding box center [168, 324] width 68 height 38
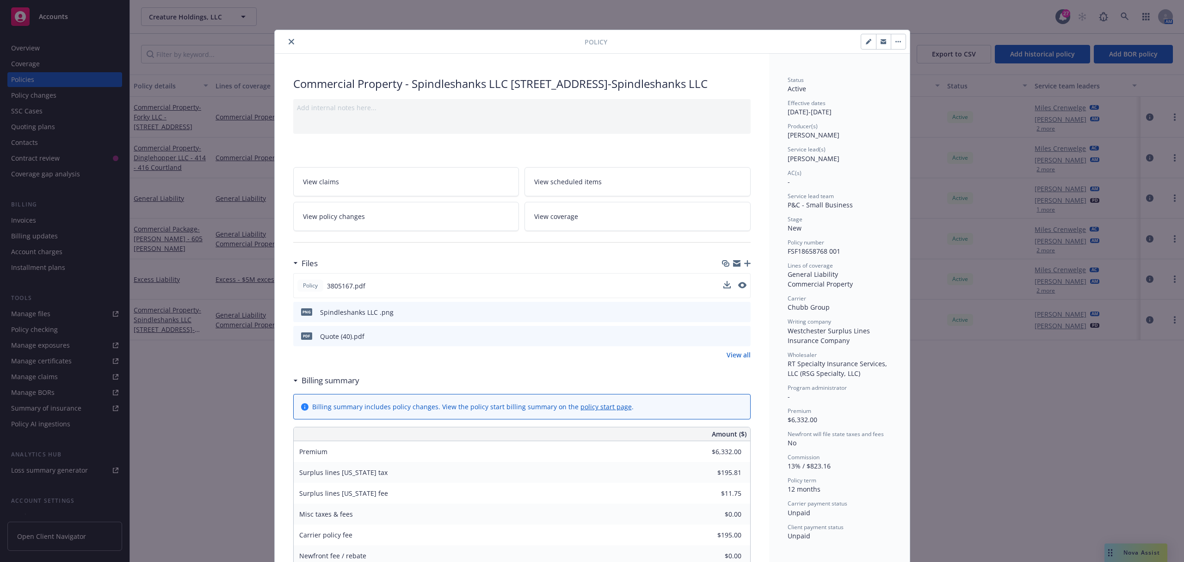
click at [738, 291] on button at bounding box center [742, 286] width 8 height 10
click at [289, 42] on icon "close" at bounding box center [292, 42] width 6 height 6
click at [36, 42] on div "Overview" at bounding box center [25, 48] width 29 height 15
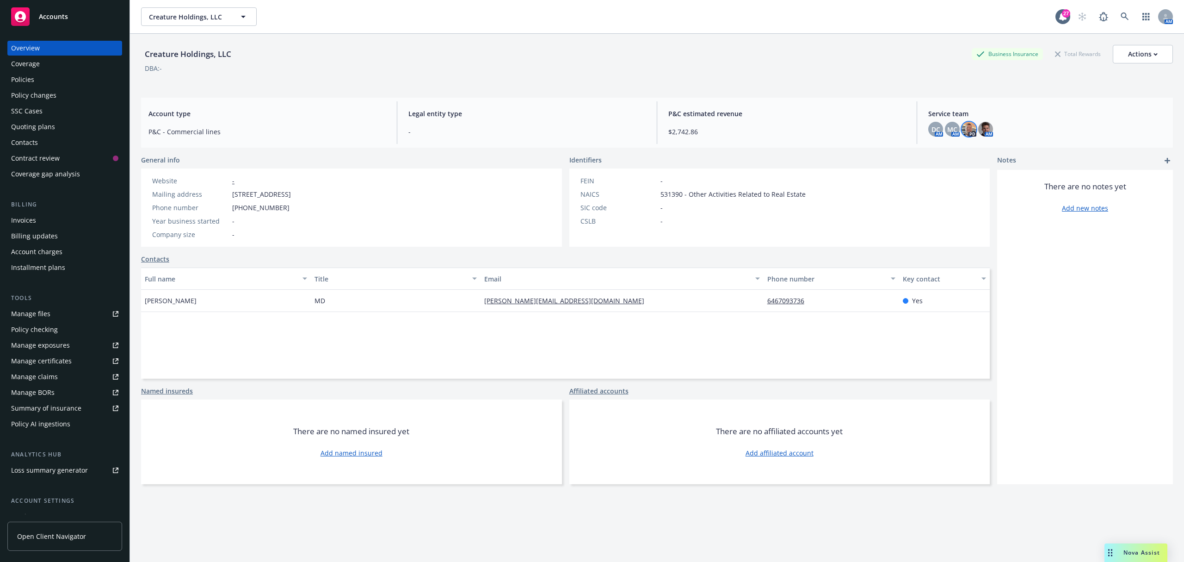
click at [962, 124] on img at bounding box center [969, 129] width 15 height 15
click at [442, 57] on div "Creature Holdings, LLC Business Insurance Total Rewards Actions" at bounding box center [657, 54] width 1032 height 19
click at [45, 92] on div "Policy changes" at bounding box center [33, 95] width 45 height 15
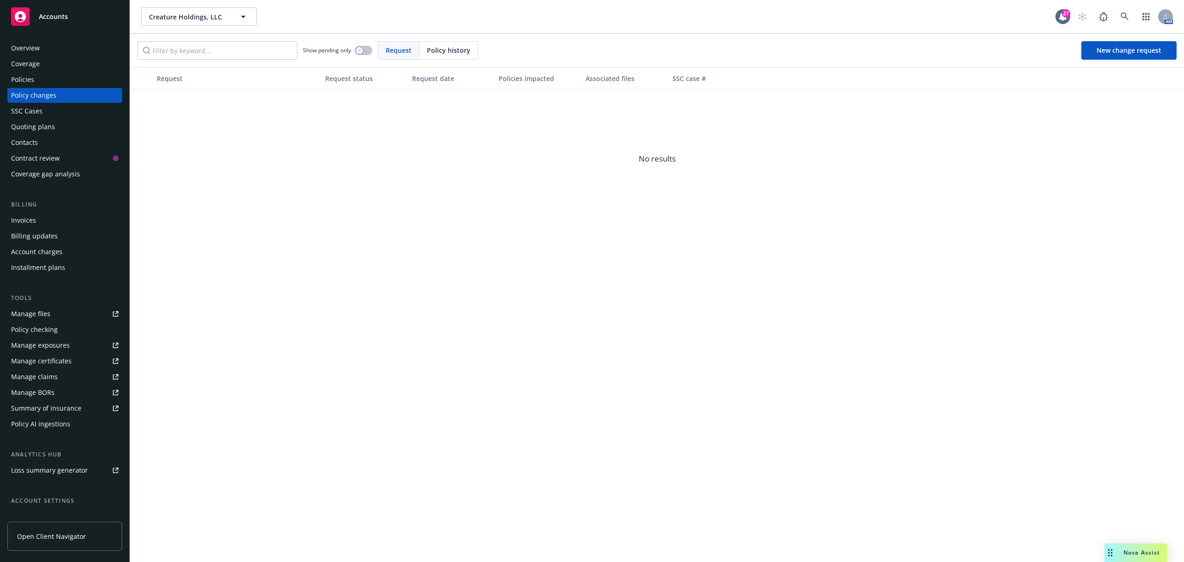
click at [44, 214] on div "Invoices" at bounding box center [64, 220] width 107 height 15
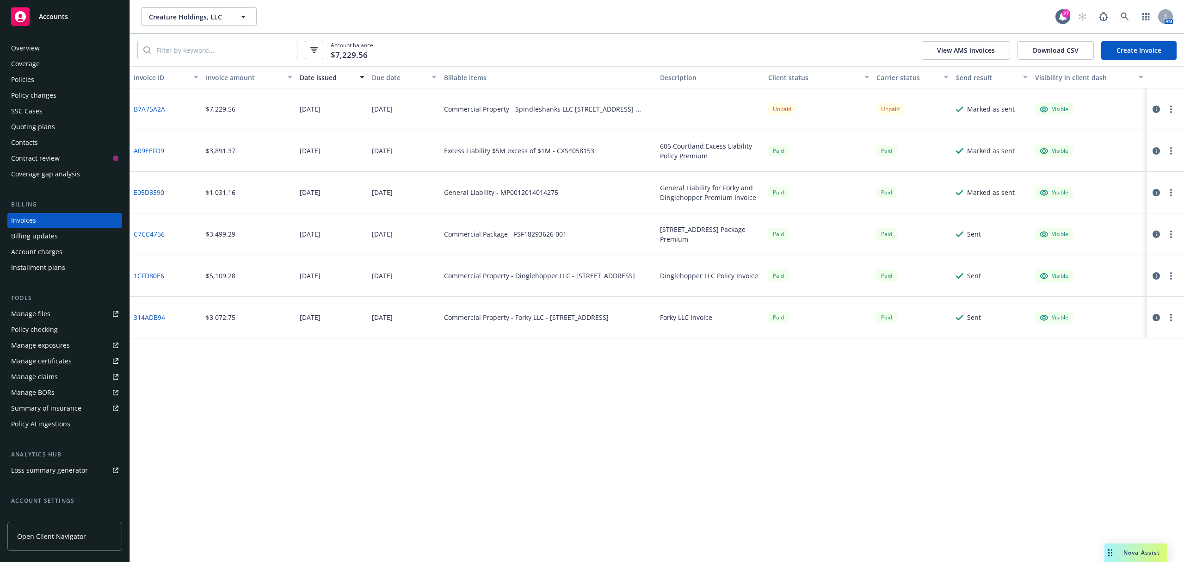
click at [1158, 107] on icon "button" at bounding box center [1156, 108] width 7 height 7
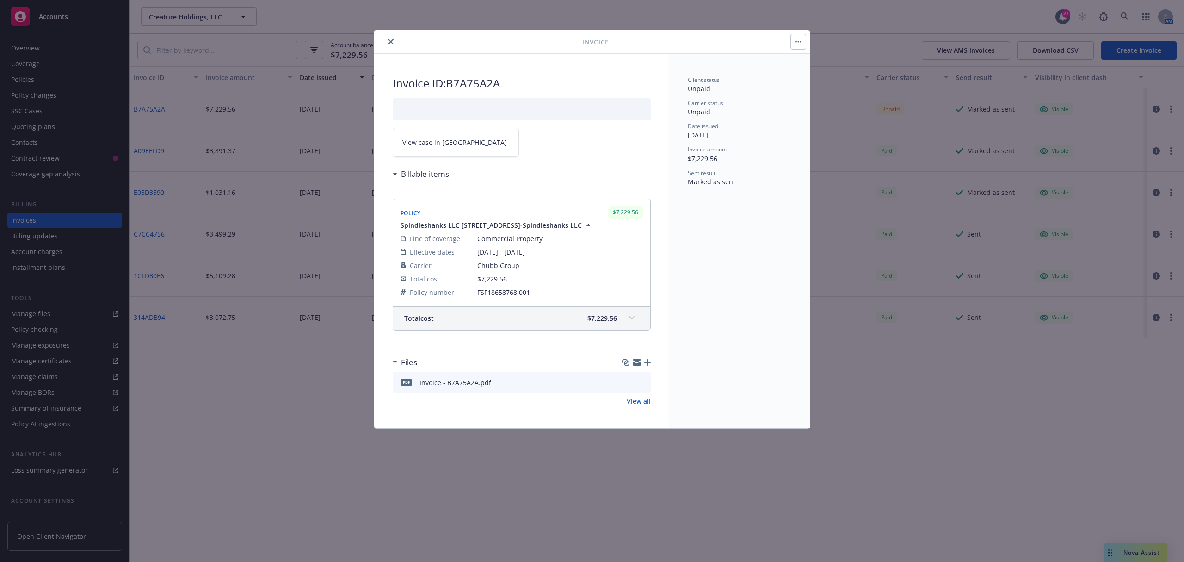
click at [444, 135] on link "View case in SSC" at bounding box center [456, 142] width 126 height 29
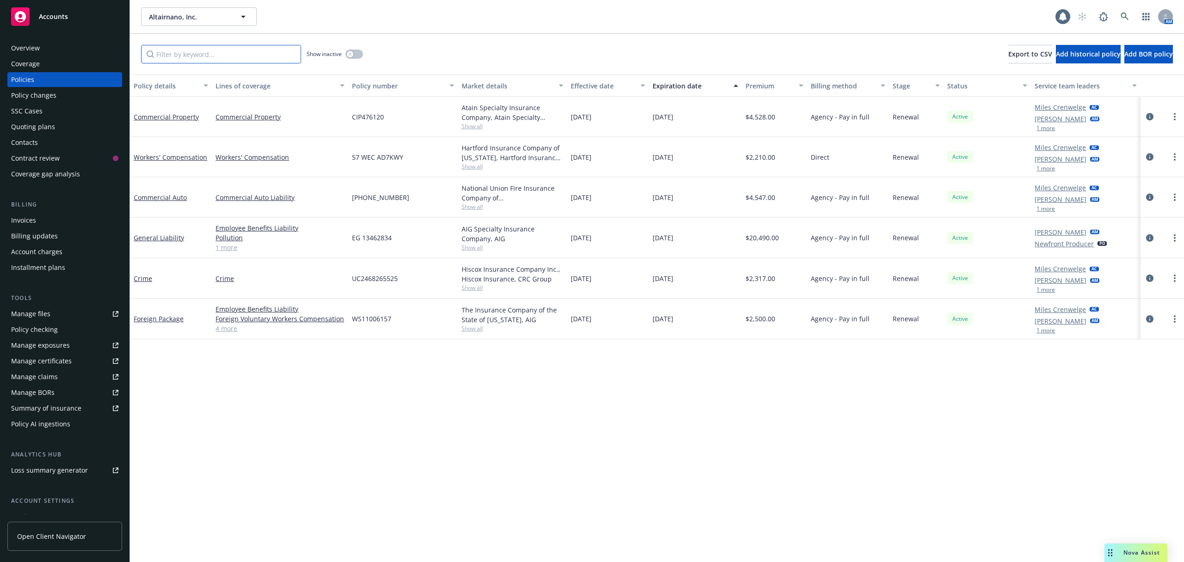
click at [230, 52] on input "Filter by keyword..." at bounding box center [221, 54] width 160 height 19
paste input "UC2468265525"
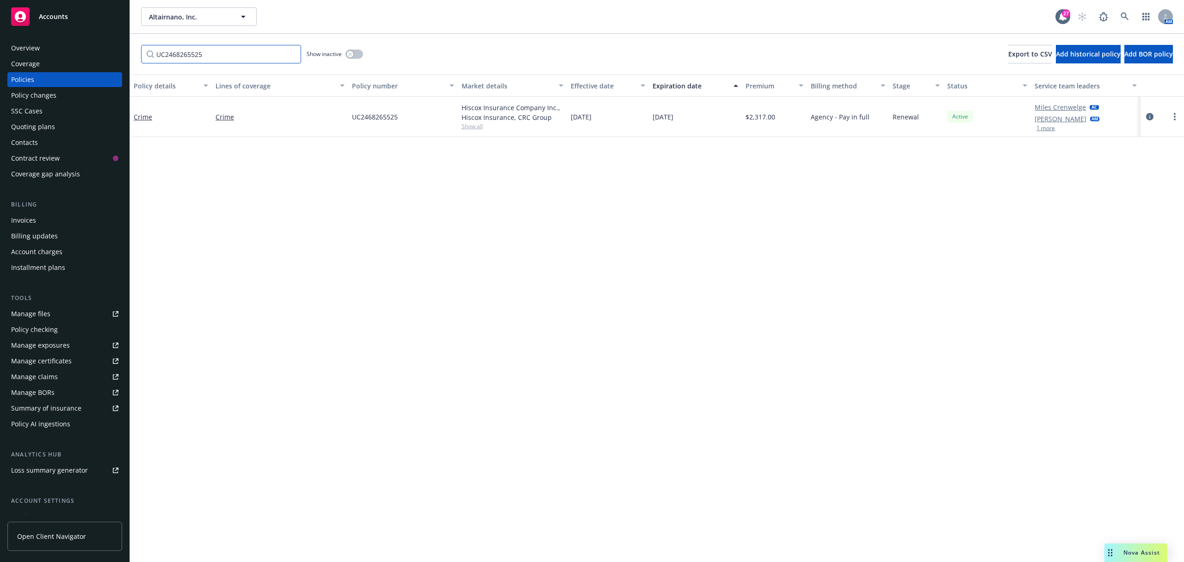
type input "UC2468265525"
click at [29, 80] on div "Policies" at bounding box center [22, 79] width 23 height 15
click at [234, 52] on input "UC2468265525" at bounding box center [221, 54] width 160 height 19
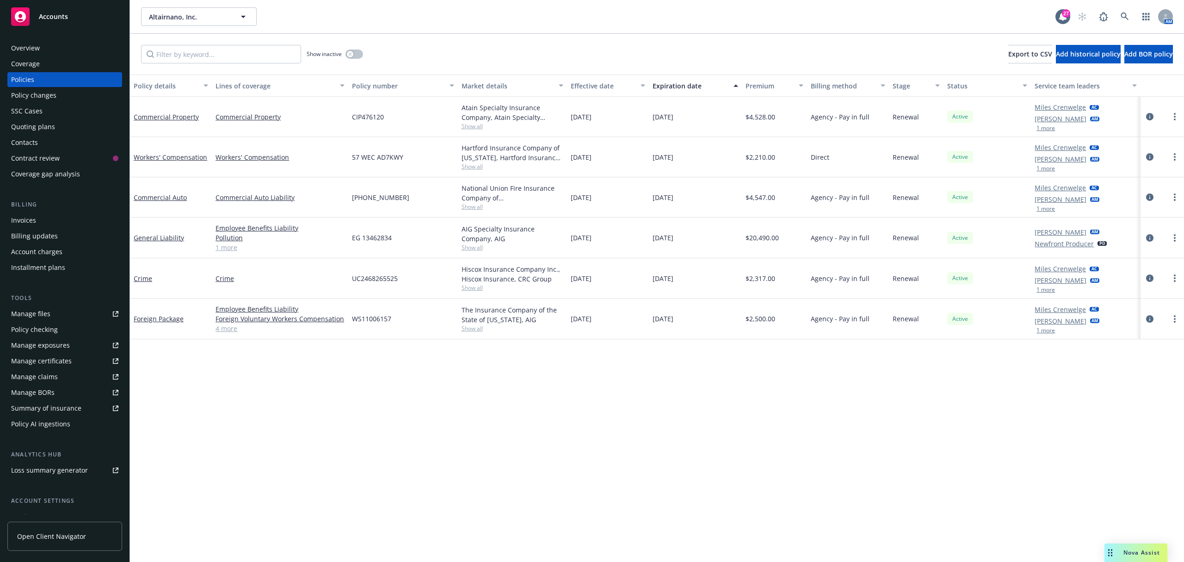
click at [241, 378] on div "Policy details Lines of coverage Policy number Market details Effective date Ex…" at bounding box center [657, 317] width 1054 height 487
click at [141, 279] on link "Crime" at bounding box center [143, 278] width 19 height 9
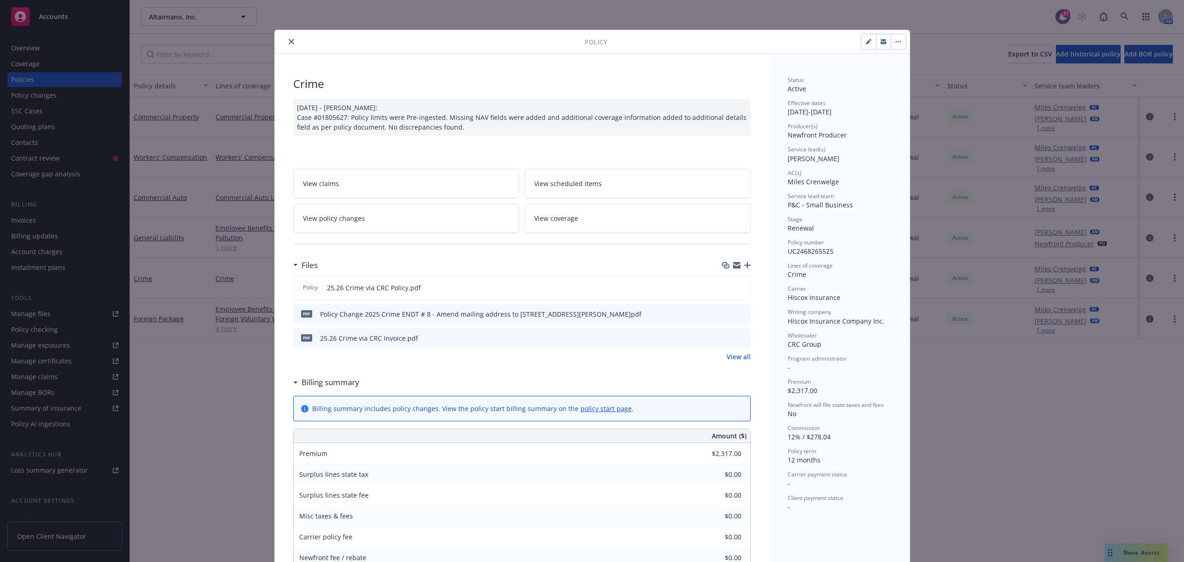
click at [738, 340] on icon "preview file" at bounding box center [742, 337] width 8 height 6
click at [739, 288] on icon "preview file" at bounding box center [741, 287] width 8 height 6
click at [287, 37] on button "close" at bounding box center [291, 41] width 11 height 11
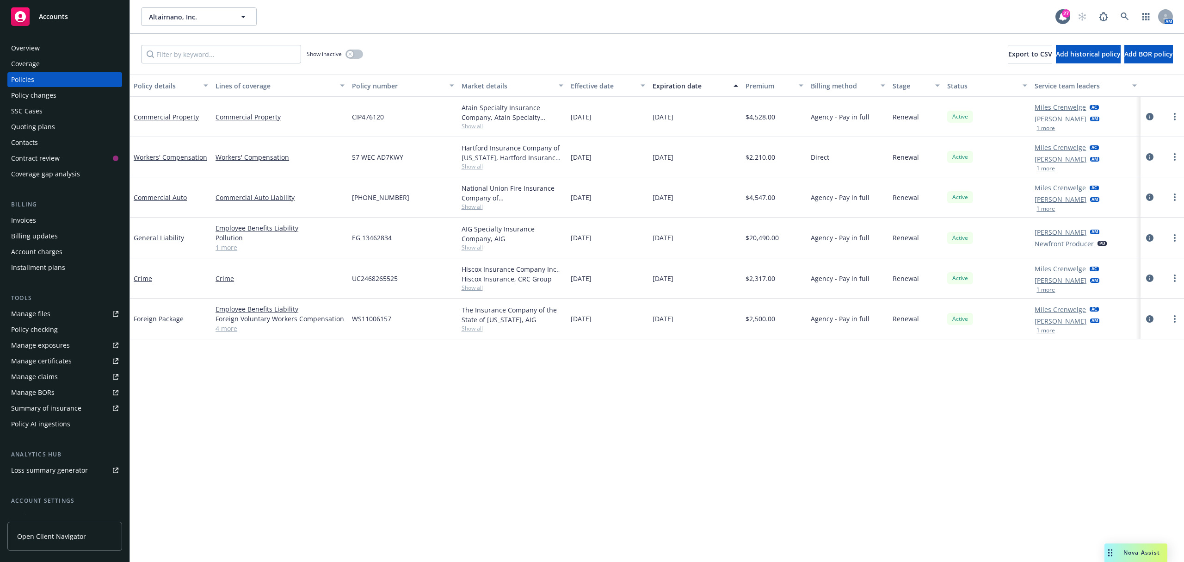
drag, startPoint x: 361, startPoint y: 63, endPoint x: 352, endPoint y: 56, distance: 11.2
click at [359, 63] on div "Show inactive Export to CSV Add historical policy Add BOR policy" at bounding box center [657, 54] width 1054 height 41
click at [352, 56] on div "button" at bounding box center [350, 54] width 6 height 6
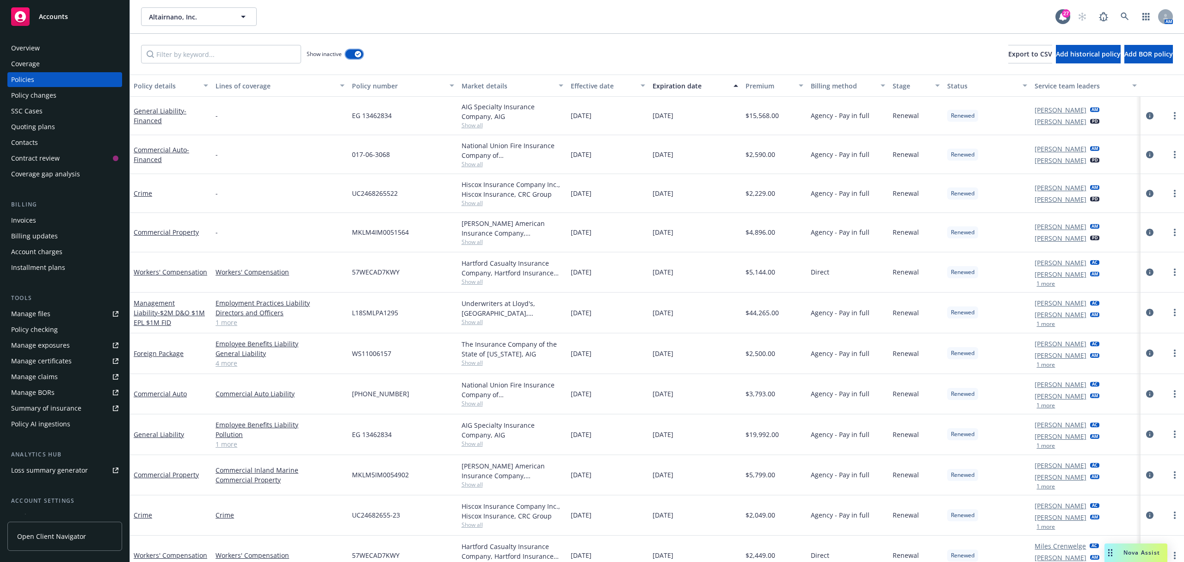
scroll to position [2086, 0]
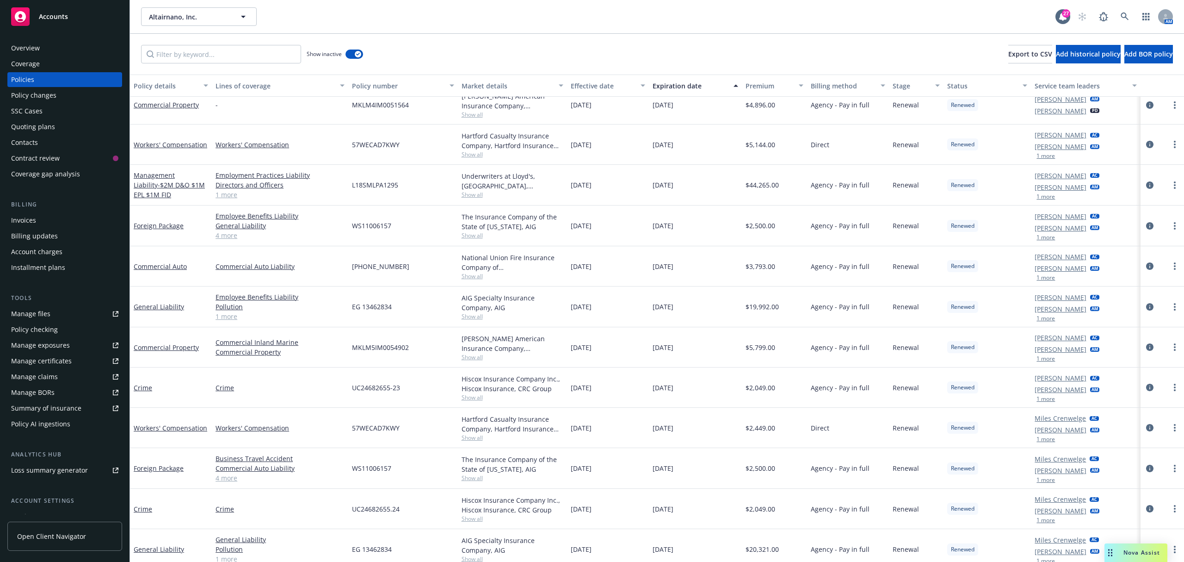
click at [40, 130] on div "Quoting plans" at bounding box center [33, 126] width 44 height 15
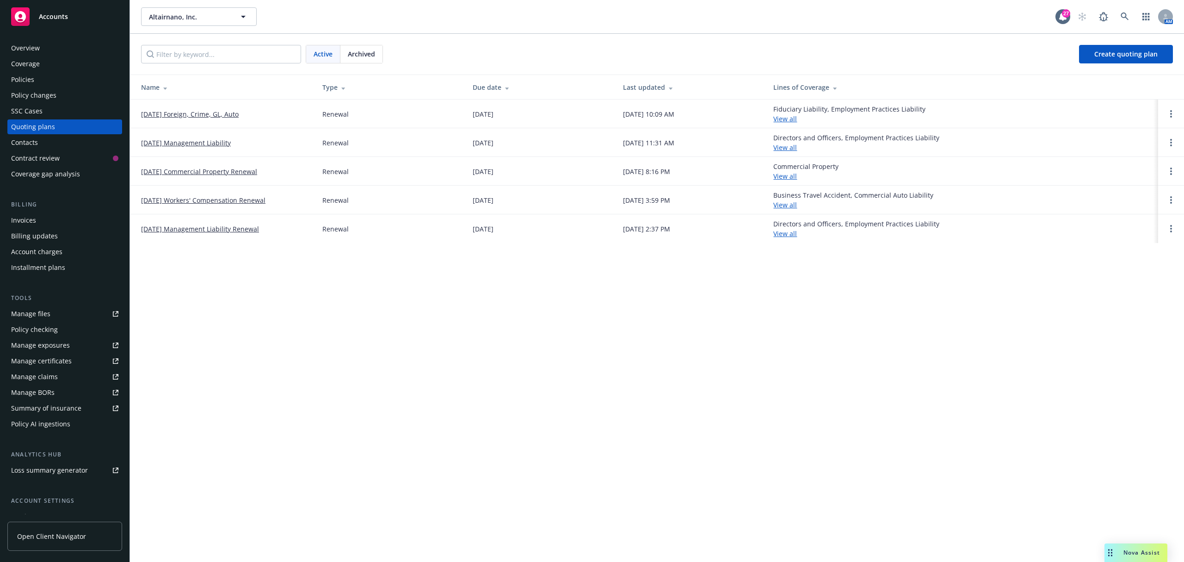
click at [199, 143] on link "[DATE] Management Liability" at bounding box center [186, 143] width 90 height 10
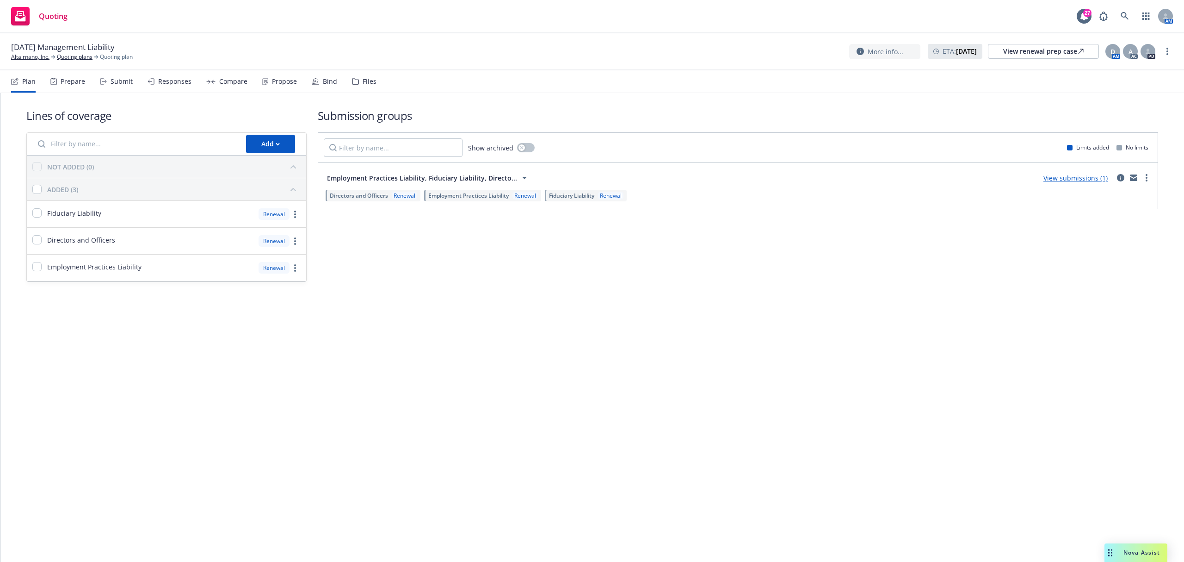
click at [230, 78] on div "Compare" at bounding box center [233, 81] width 28 height 7
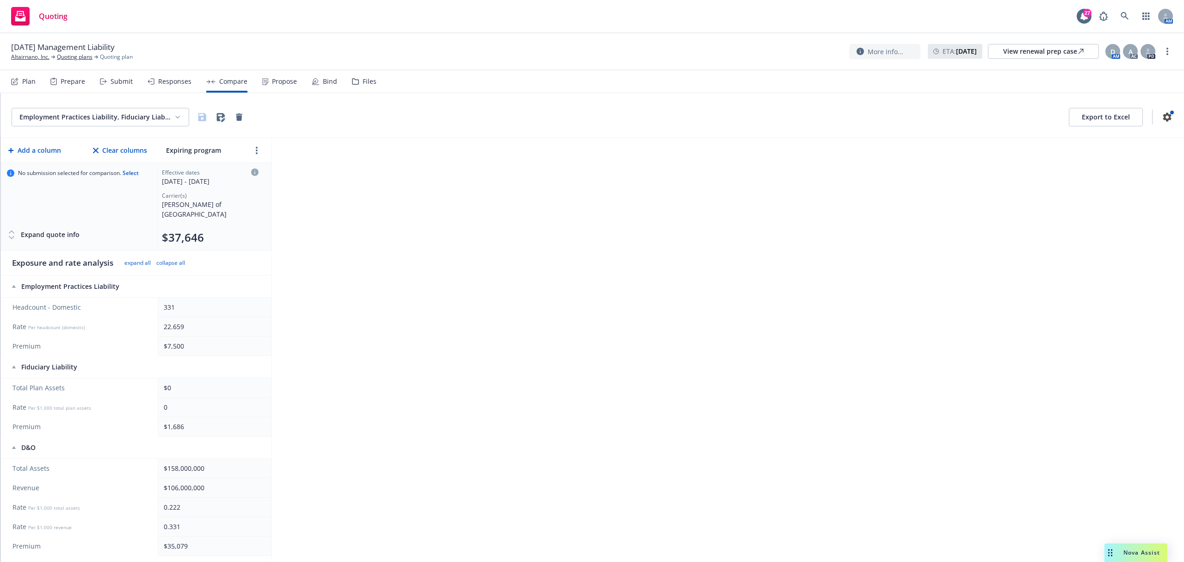
click at [276, 83] on div "Propose" at bounding box center [284, 81] width 25 height 7
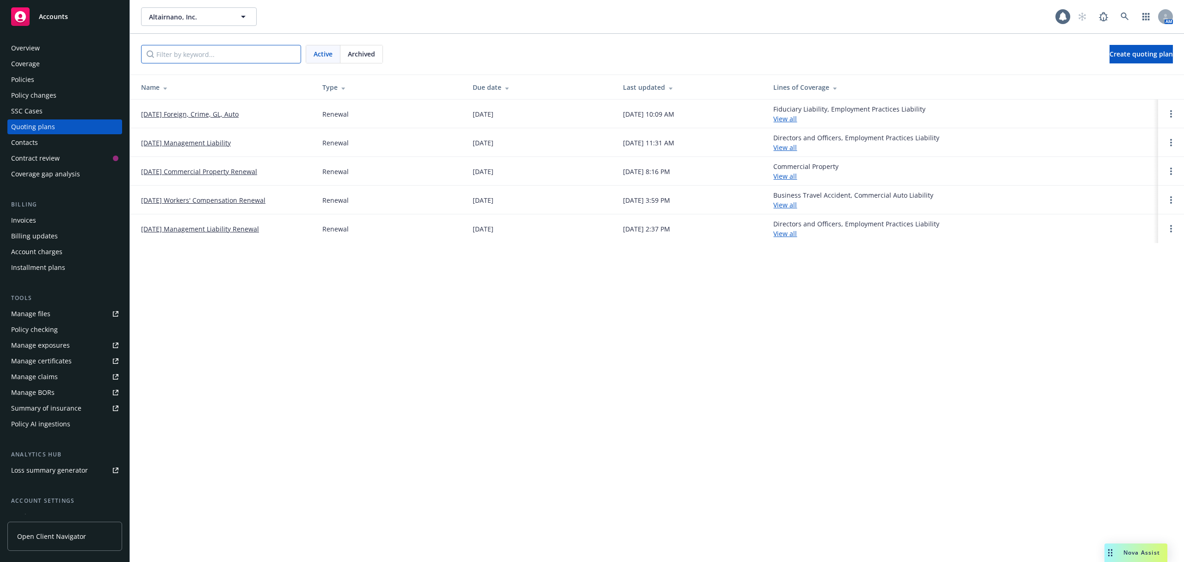
click at [231, 58] on input "Filter by keyword..." at bounding box center [221, 54] width 160 height 19
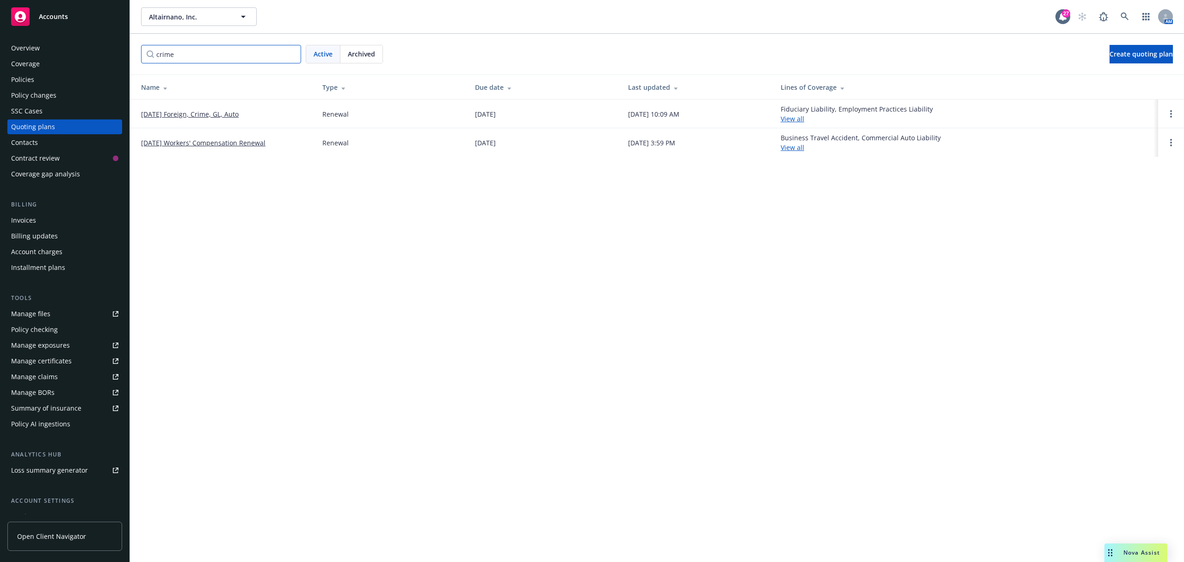
type input "crime"
click at [30, 76] on div "Policies" at bounding box center [22, 79] width 23 height 15
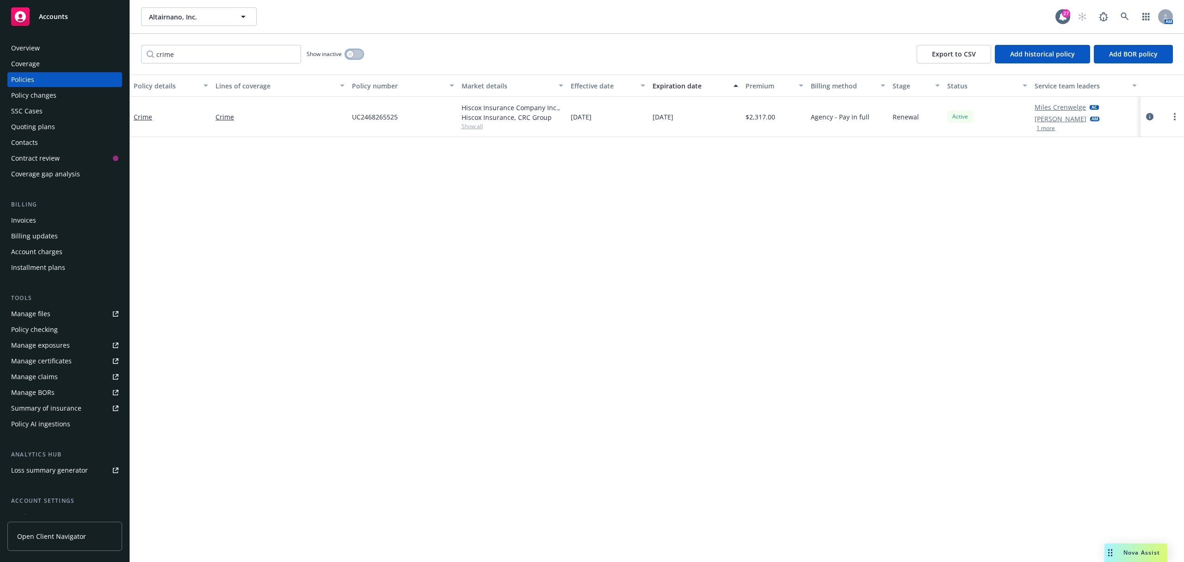
click at [356, 50] on button "button" at bounding box center [355, 54] width 18 height 9
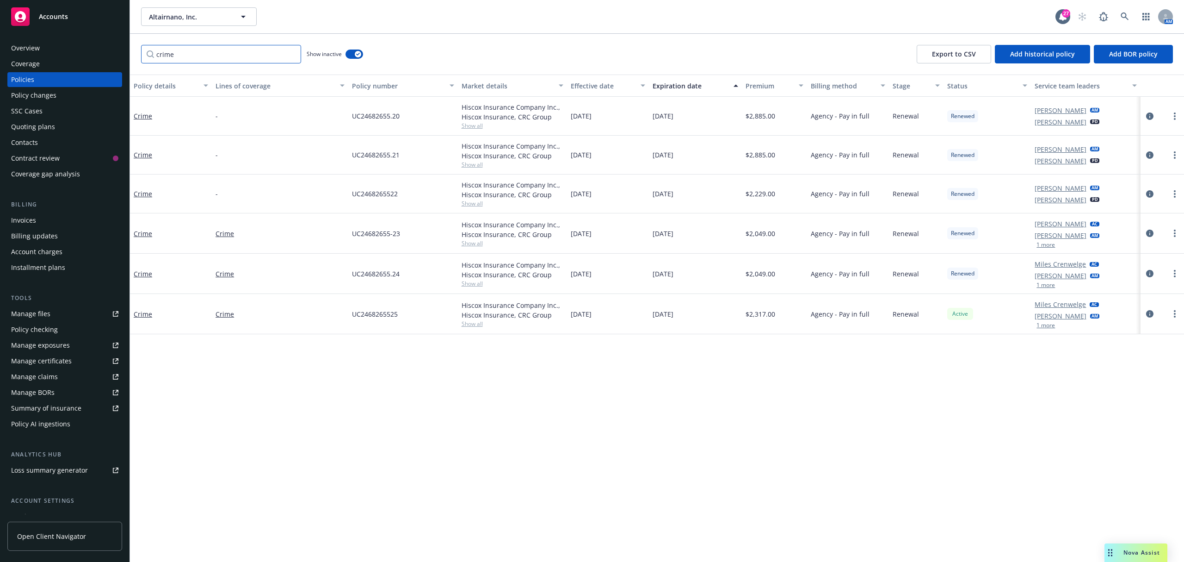
drag, startPoint x: 208, startPoint y: 53, endPoint x: 79, endPoint y: 36, distance: 130.2
click at [79, 36] on div "Accounts Overview Coverage Policies Policy changes SSC Cases Quoting plans Cont…" at bounding box center [592, 281] width 1184 height 562
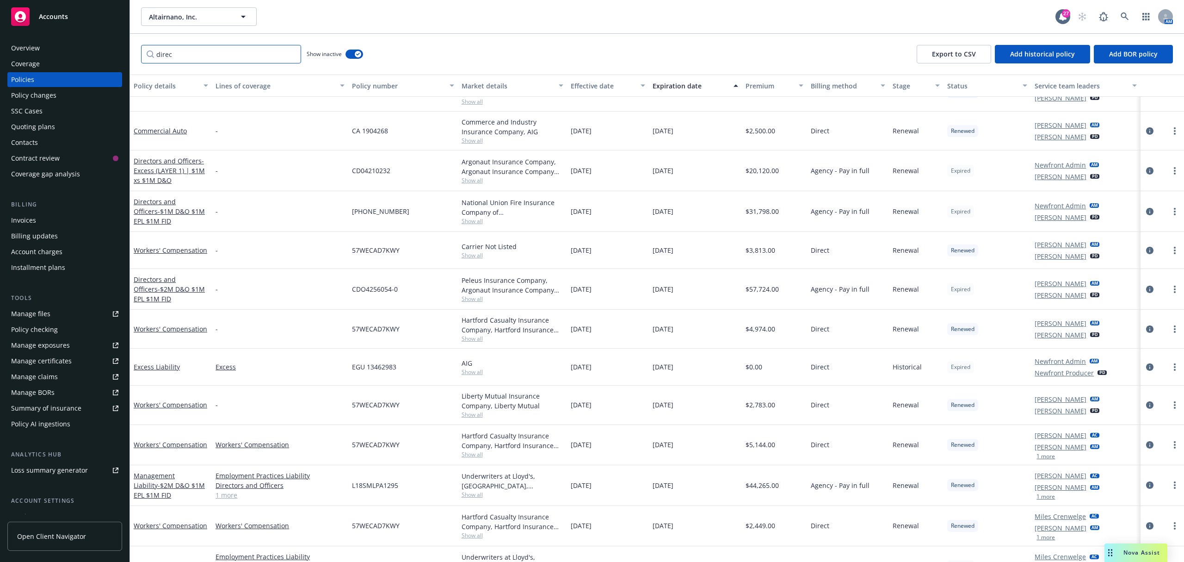
scroll to position [62, 0]
type input "direc"
click at [30, 65] on div "Coverage" at bounding box center [25, 63] width 29 height 15
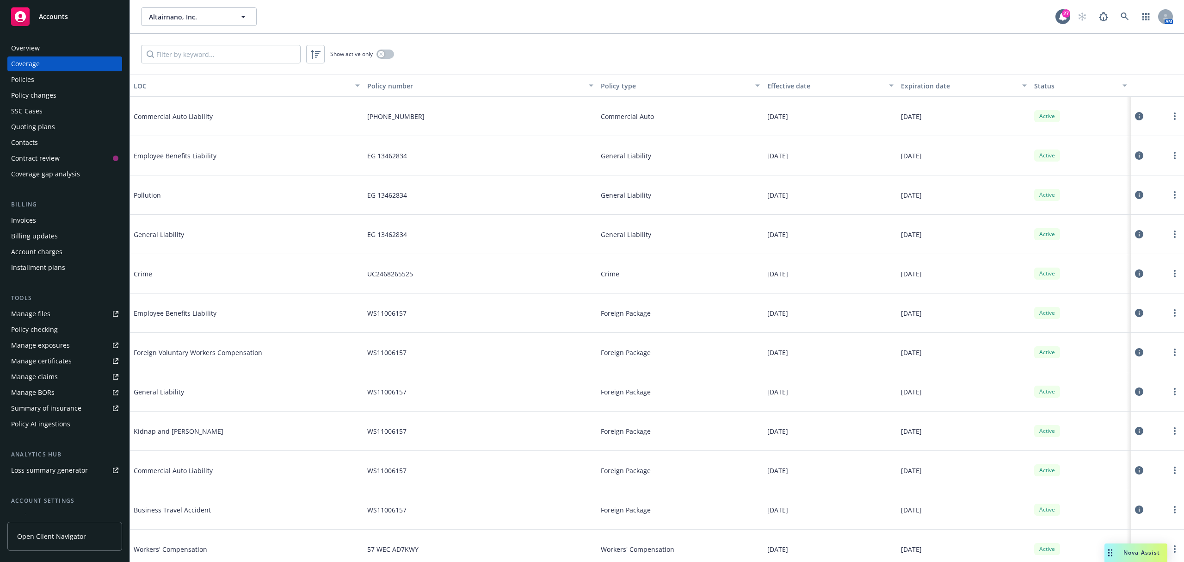
click at [30, 131] on div "Quoting plans" at bounding box center [33, 126] width 44 height 15
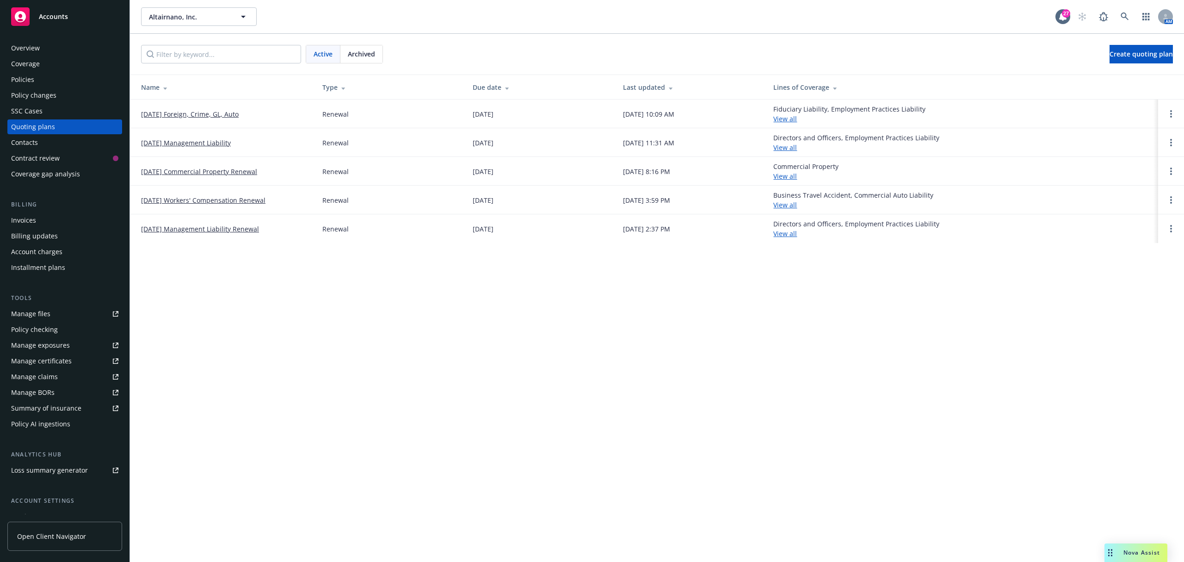
click at [174, 115] on link "09/30/25 Foreign, Crime, GL, Auto" at bounding box center [190, 114] width 98 height 10
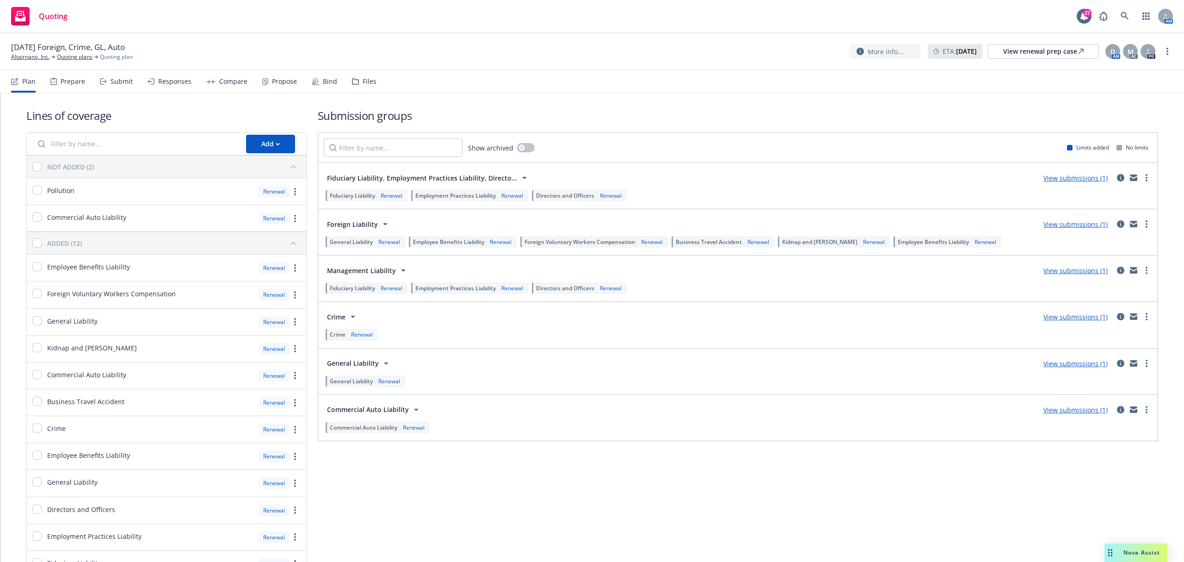
click at [289, 86] on div "Propose" at bounding box center [279, 81] width 35 height 22
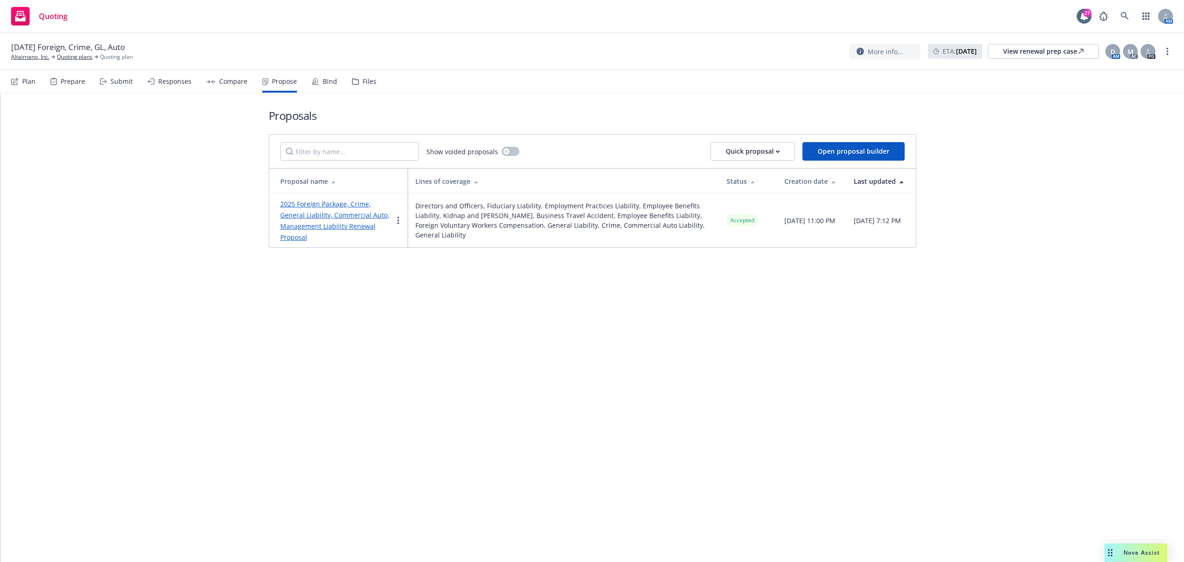
click at [309, 230] on link "2025 Foreign Package, Crime, General Liability, Commercial Auto, Management Lia…" at bounding box center [334, 220] width 109 height 42
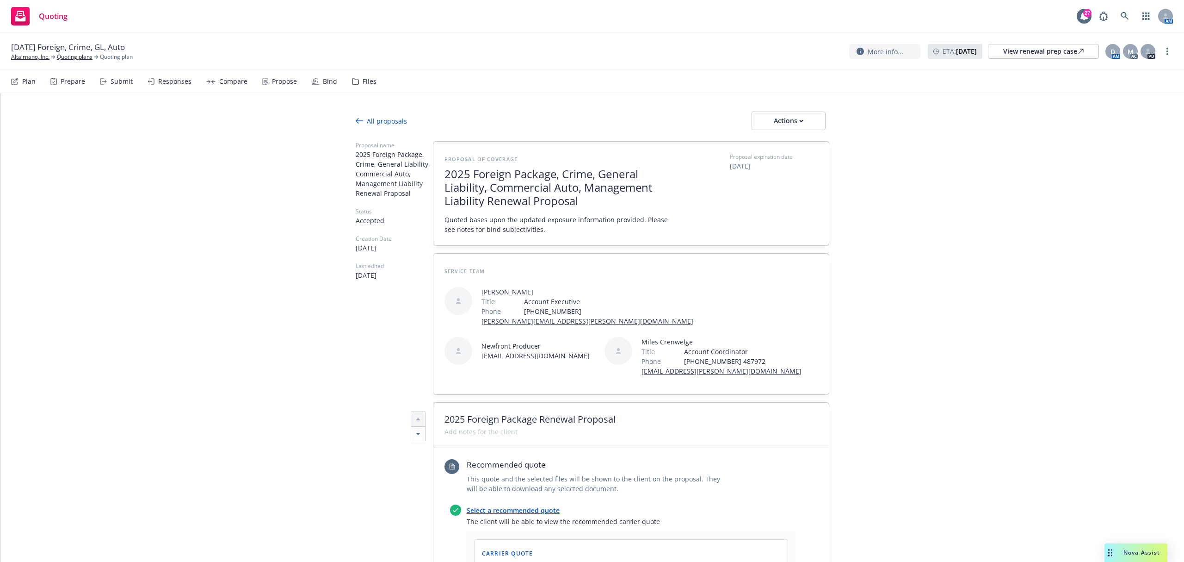
type textarea "x"
click at [1022, 64] on div "[DATE] Foreign, Crime, GL, Auto Altairnano, Inc. Quoting plans Quoting plan Mor…" at bounding box center [592, 51] width 1184 height 37
click at [1022, 58] on link "View renewal prep case" at bounding box center [1043, 51] width 111 height 15
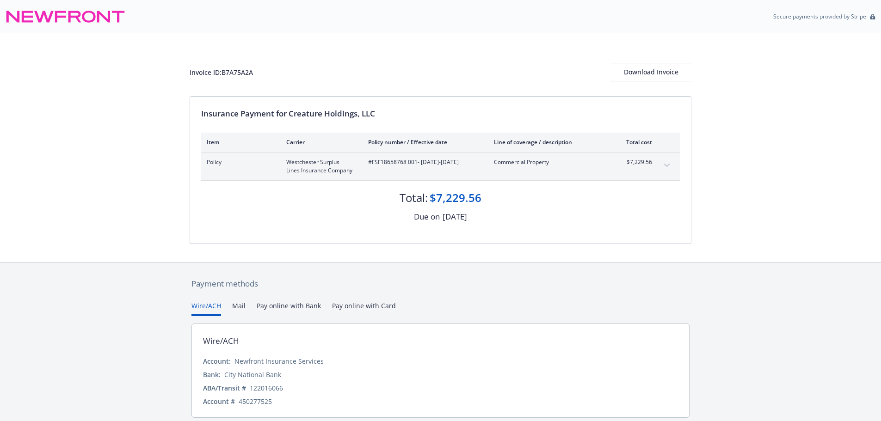
scroll to position [32, 0]
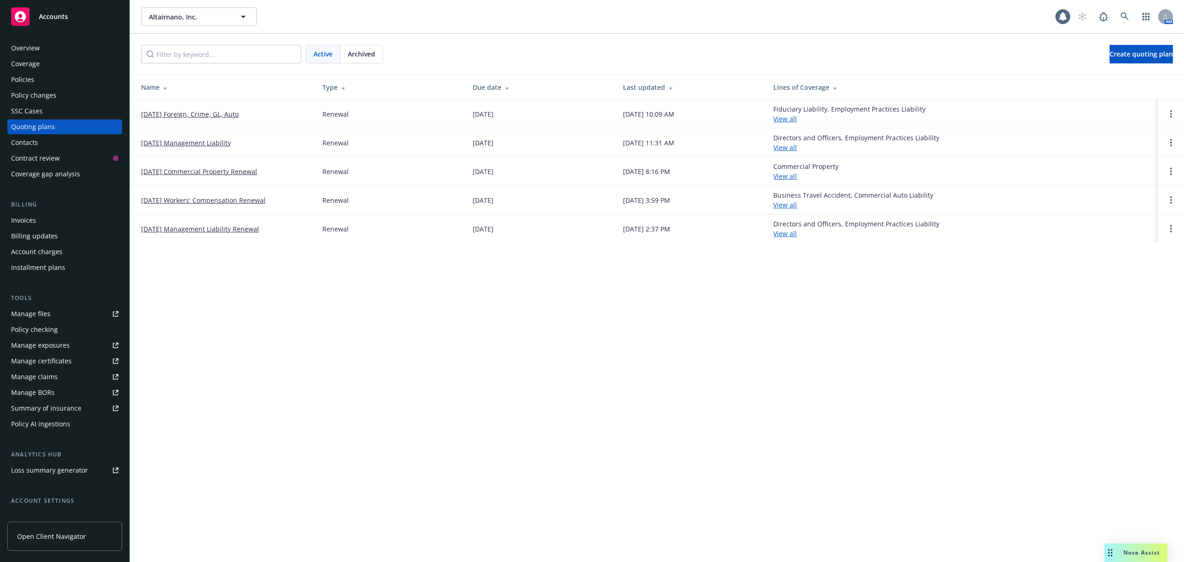
click at [206, 139] on link "[DATE] Management Liability" at bounding box center [186, 143] width 90 height 10
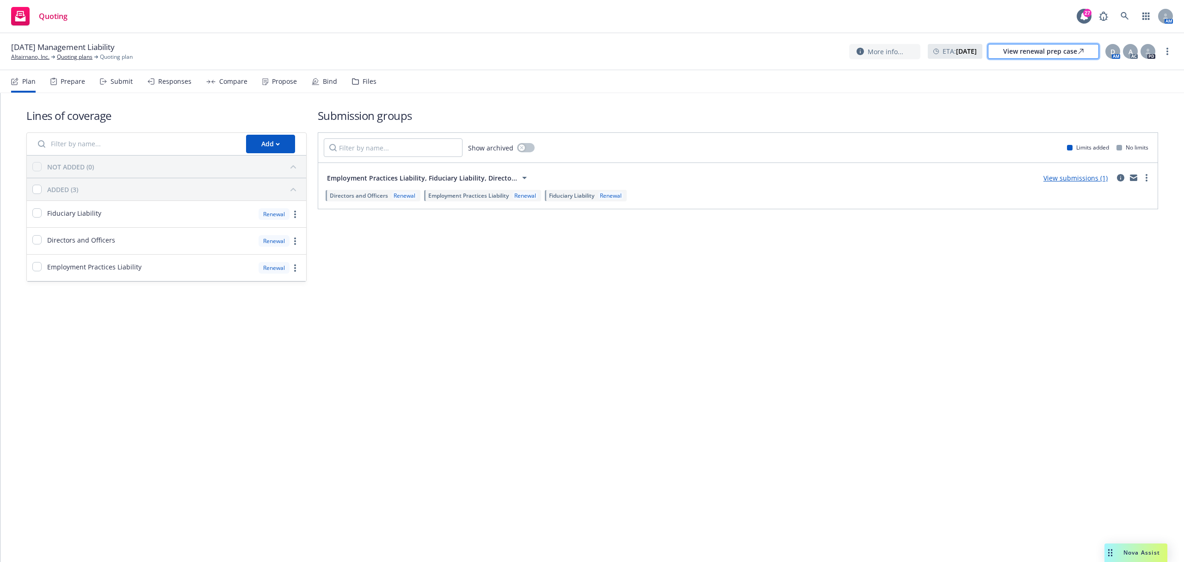
click at [1049, 49] on div "View renewal prep case" at bounding box center [1044, 51] width 81 height 14
click at [363, 82] on div "Files" at bounding box center [370, 81] width 14 height 7
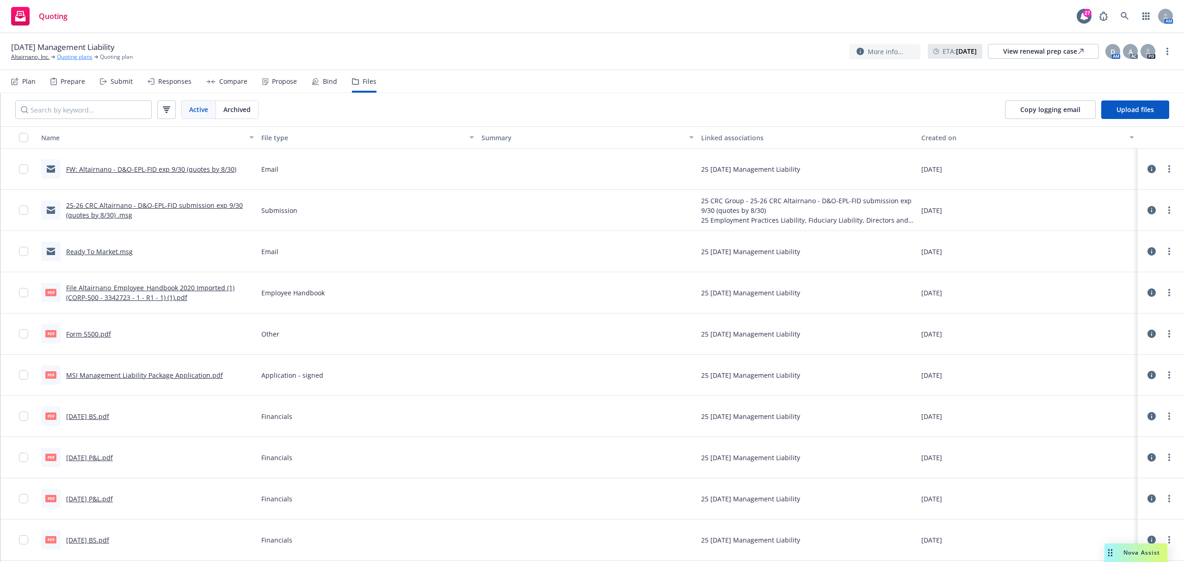
click at [87, 56] on link "Quoting plans" at bounding box center [75, 57] width 36 height 8
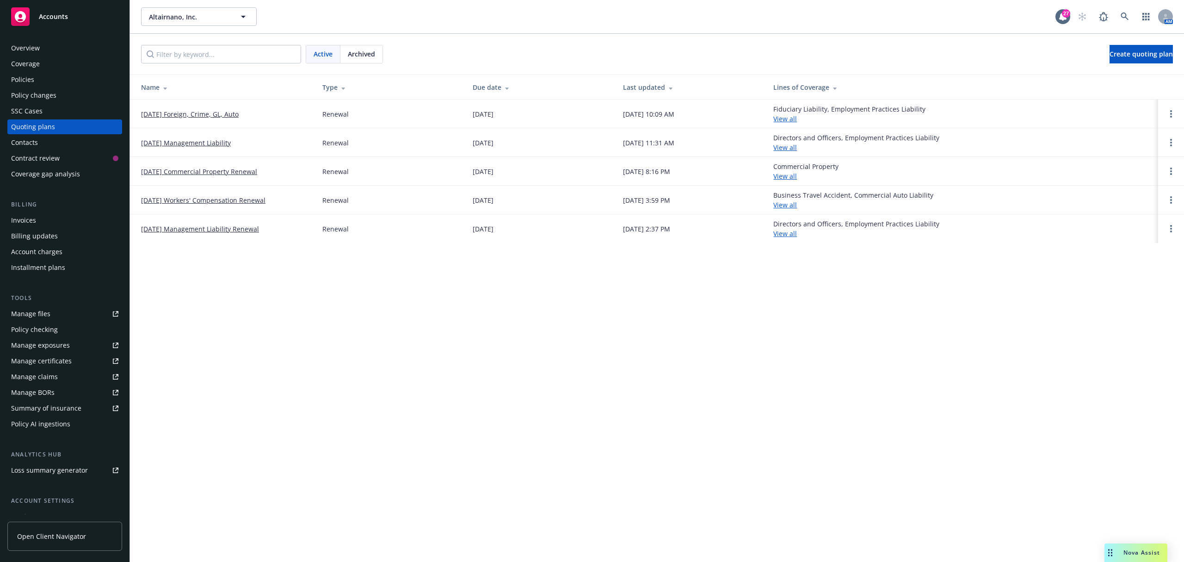
click at [206, 115] on link "[DATE] Foreign, Crime, GL, Auto" at bounding box center [190, 114] width 98 height 10
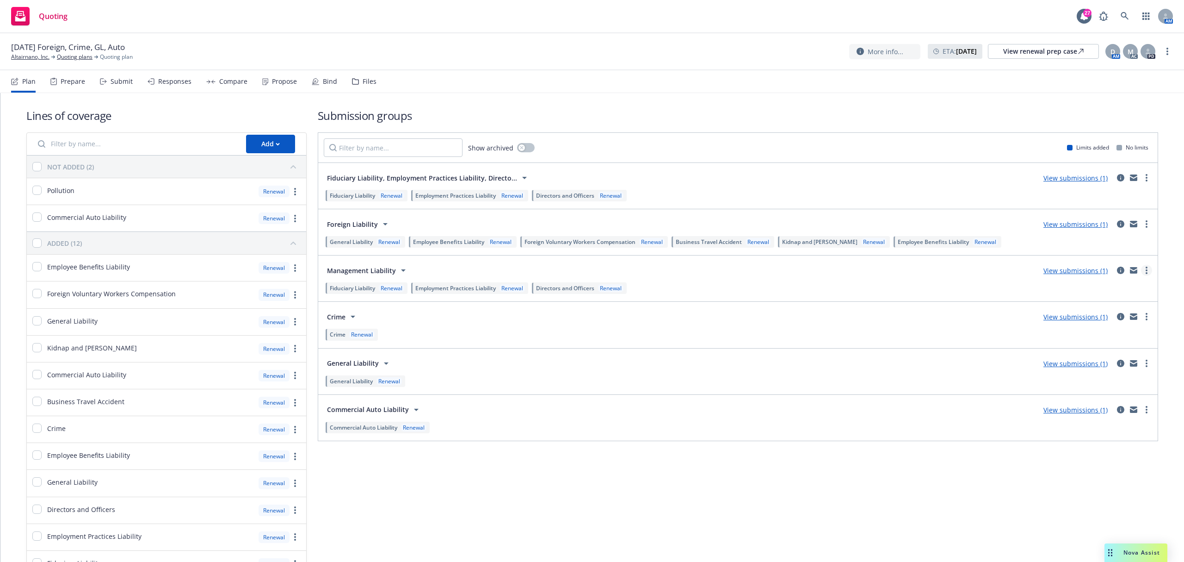
click at [1146, 268] on circle "more" at bounding box center [1147, 267] width 2 height 2
click at [1100, 294] on span "View more details" at bounding box center [1083, 294] width 77 height 9
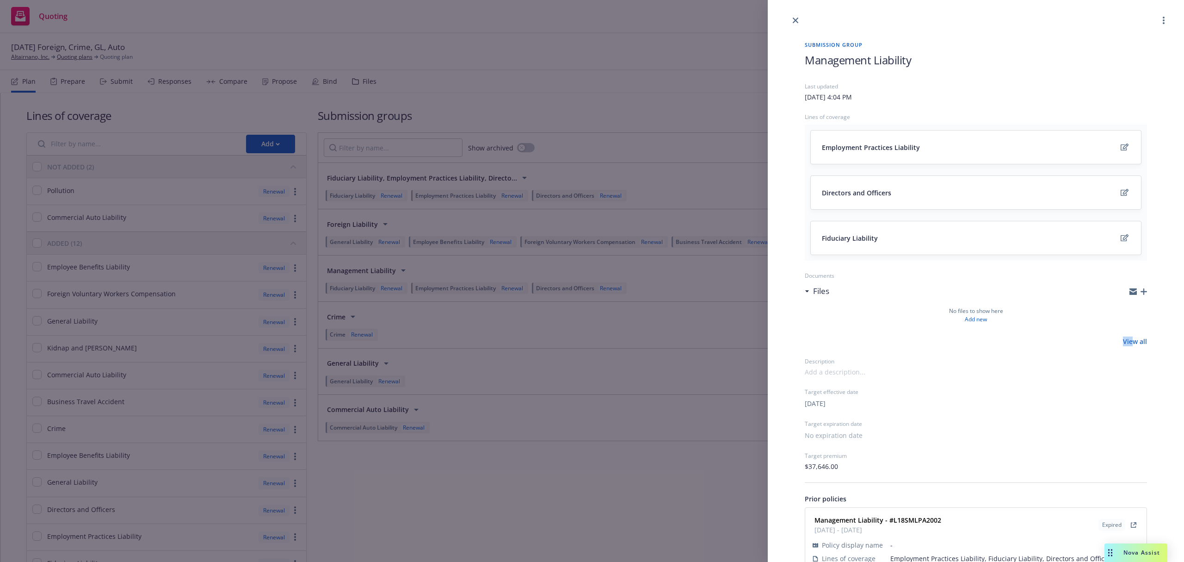
drag, startPoint x: 1110, startPoint y: 341, endPoint x: 1125, endPoint y: 344, distance: 15.2
click at [1125, 344] on div "View all" at bounding box center [976, 341] width 342 height 10
click at [1127, 344] on link "View all" at bounding box center [1135, 341] width 24 height 10
click at [639, 104] on div "Submission group Management Liability Last updated Friday, April 25, 2025 at 4:…" at bounding box center [592, 281] width 1184 height 562
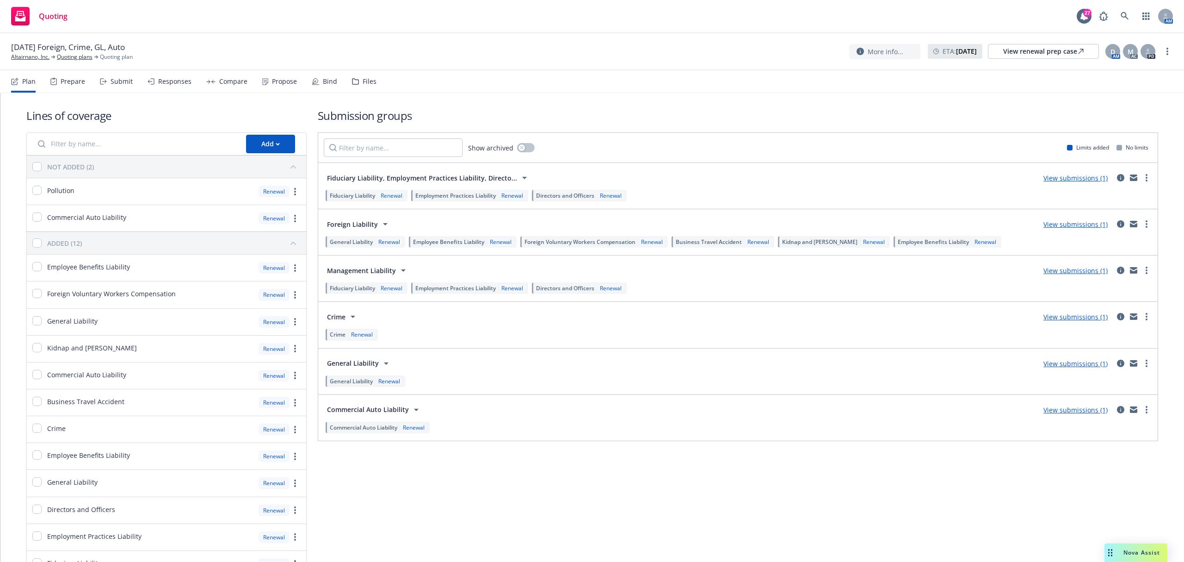
click at [358, 75] on div "Files" at bounding box center [364, 81] width 25 height 22
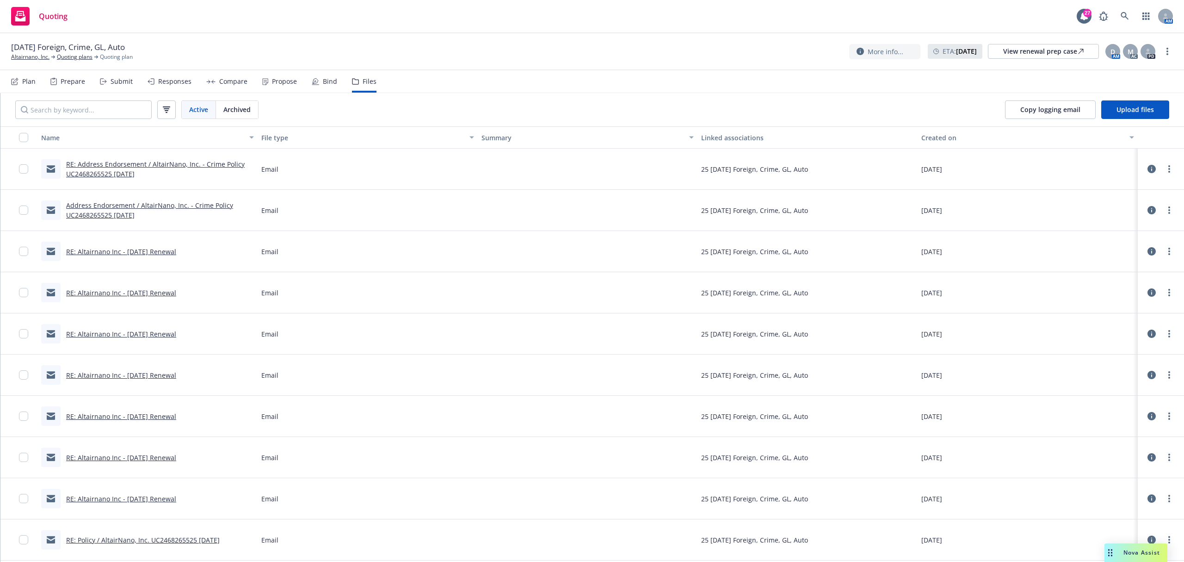
click at [288, 138] on div "File type" at bounding box center [362, 138] width 203 height 10
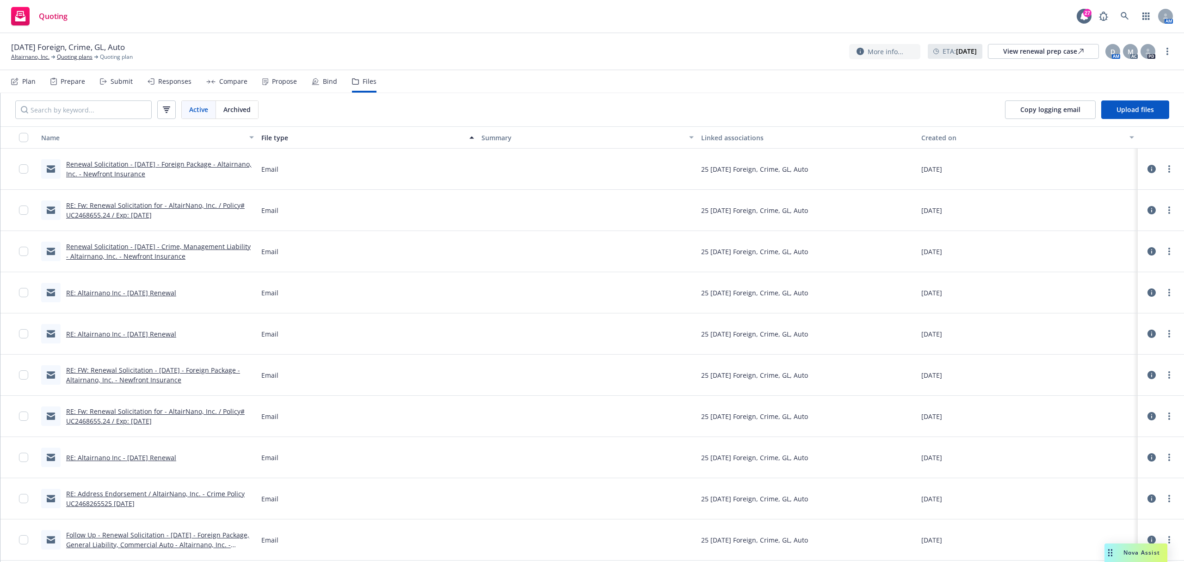
click at [282, 137] on div "File type" at bounding box center [362, 138] width 203 height 10
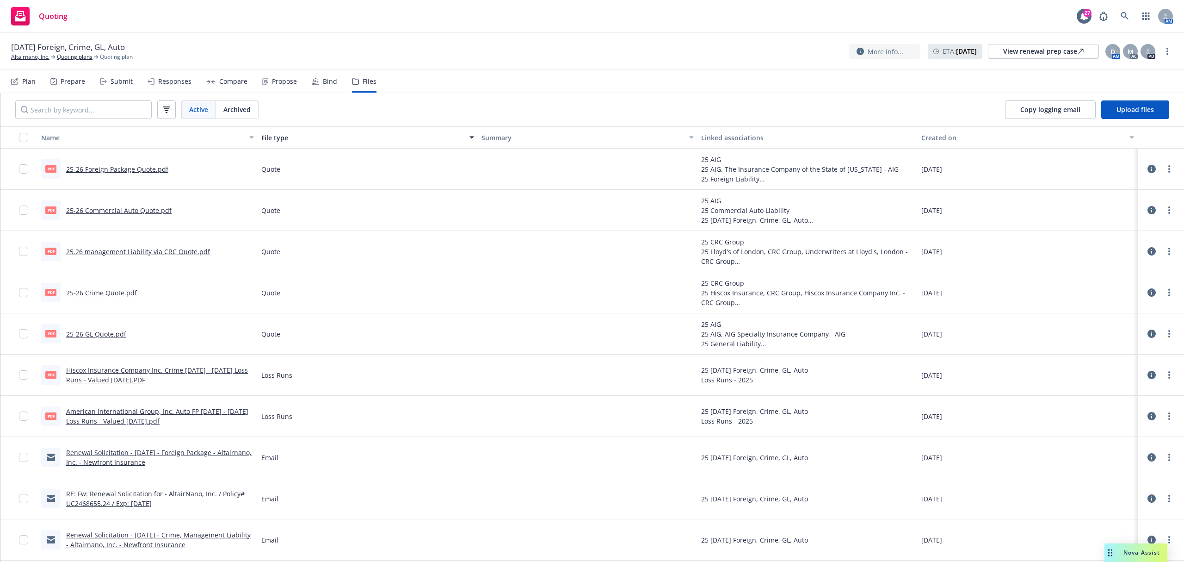
click at [128, 250] on link "25.26 management Liability via CRC Quote.pdf" at bounding box center [138, 251] width 144 height 9
